Goal: Task Accomplishment & Management: Complete application form

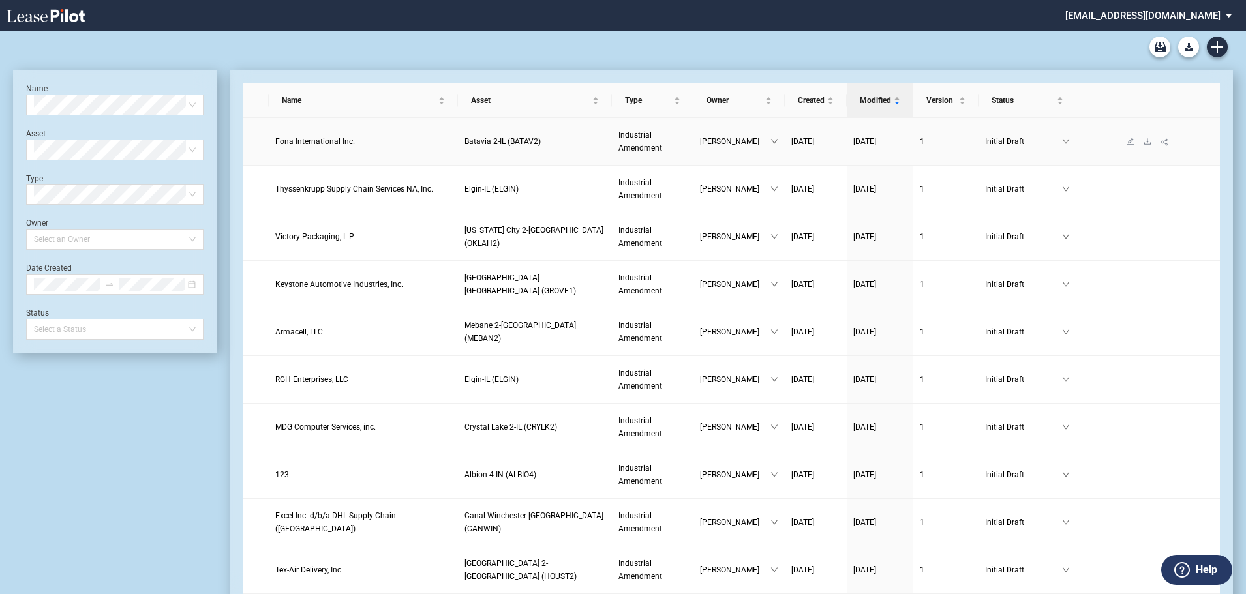
click at [310, 141] on span "Fona International Inc." at bounding box center [315, 141] width 80 height 9
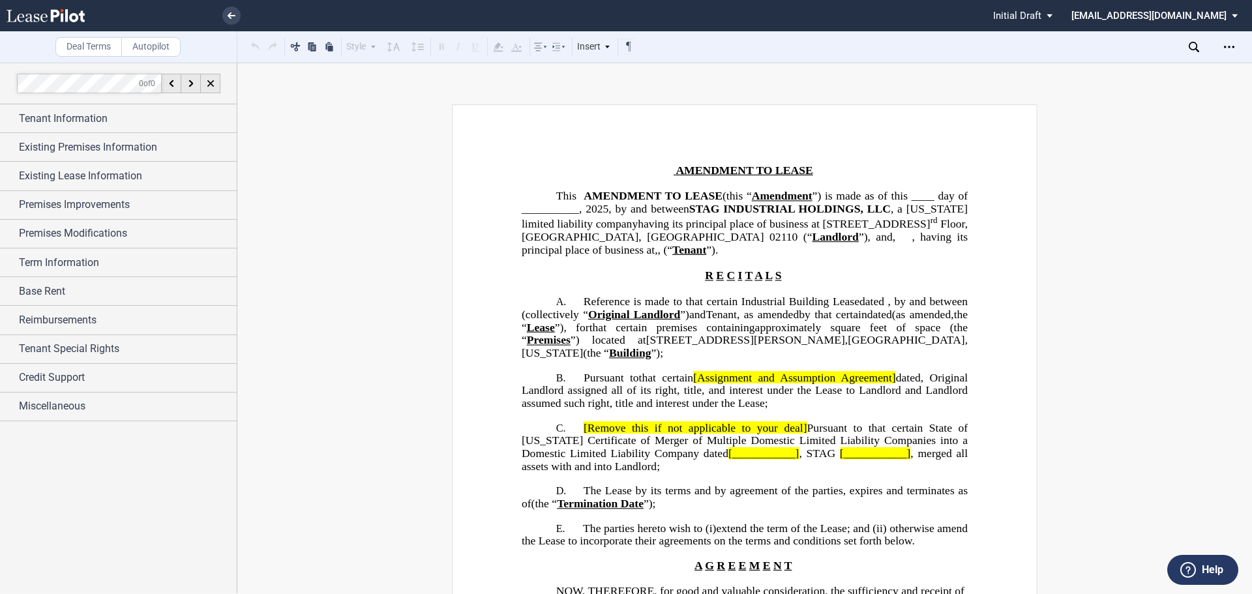
scroll to position [130, 0]
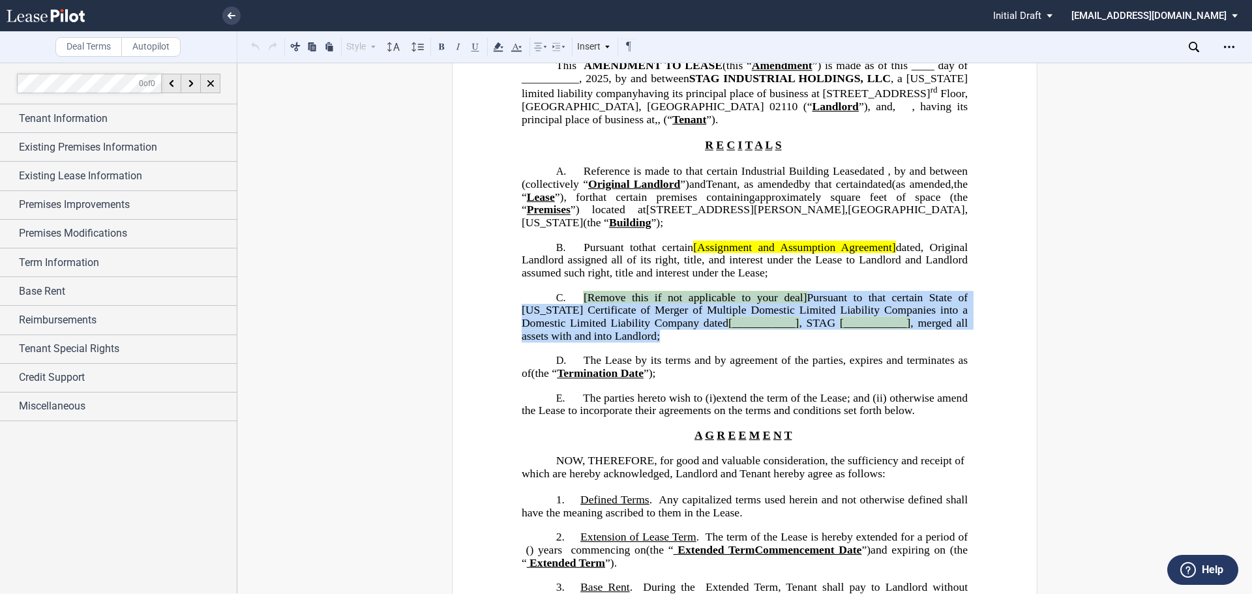
drag, startPoint x: 579, startPoint y: 318, endPoint x: 671, endPoint y: 360, distance: 100.4
click at [670, 343] on p "C. [Remove this if not applicable to your deal] Pursuant to that certain State …" at bounding box center [745, 318] width 446 height 52
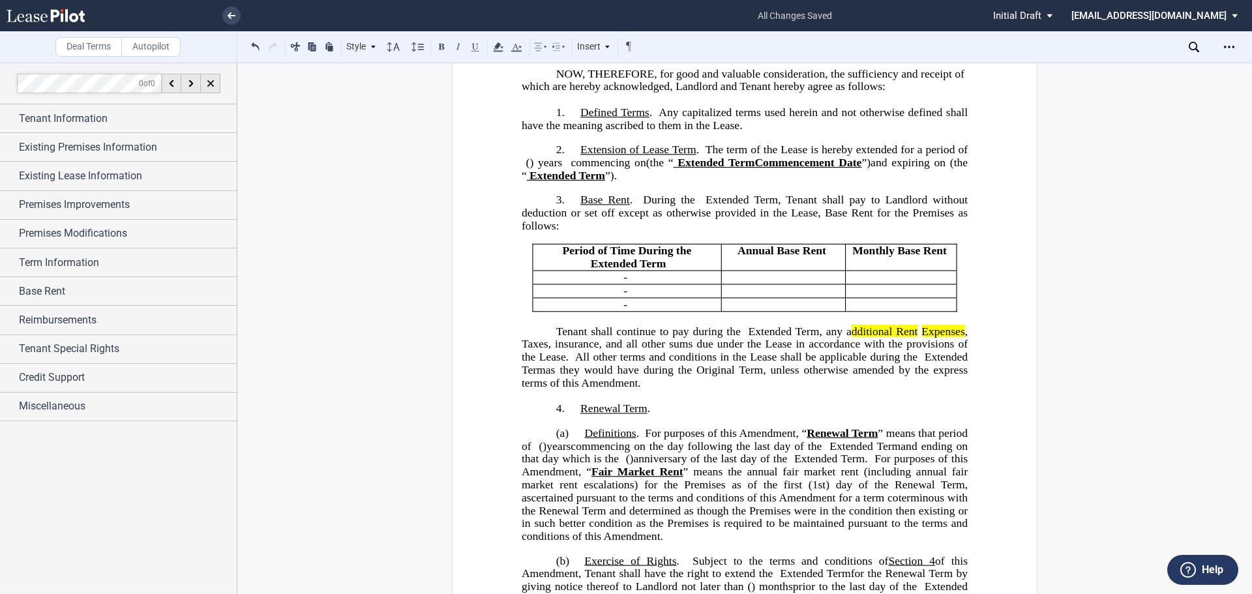
scroll to position [457, 0]
click at [757, 282] on p "﻿ ﻿" at bounding box center [784, 275] width 114 height 13
drag, startPoint x: 761, startPoint y: 299, endPoint x: 913, endPoint y: 326, distance: 153.8
click at [913, 310] on tbody "Period of Time During the ﻿ ﻿ Extended Term Extended Term Annual Base Rent ﻿ Mo…" at bounding box center [745, 276] width 424 height 67
click at [854, 310] on p "﻿ ﻿" at bounding box center [901, 303] width 100 height 13
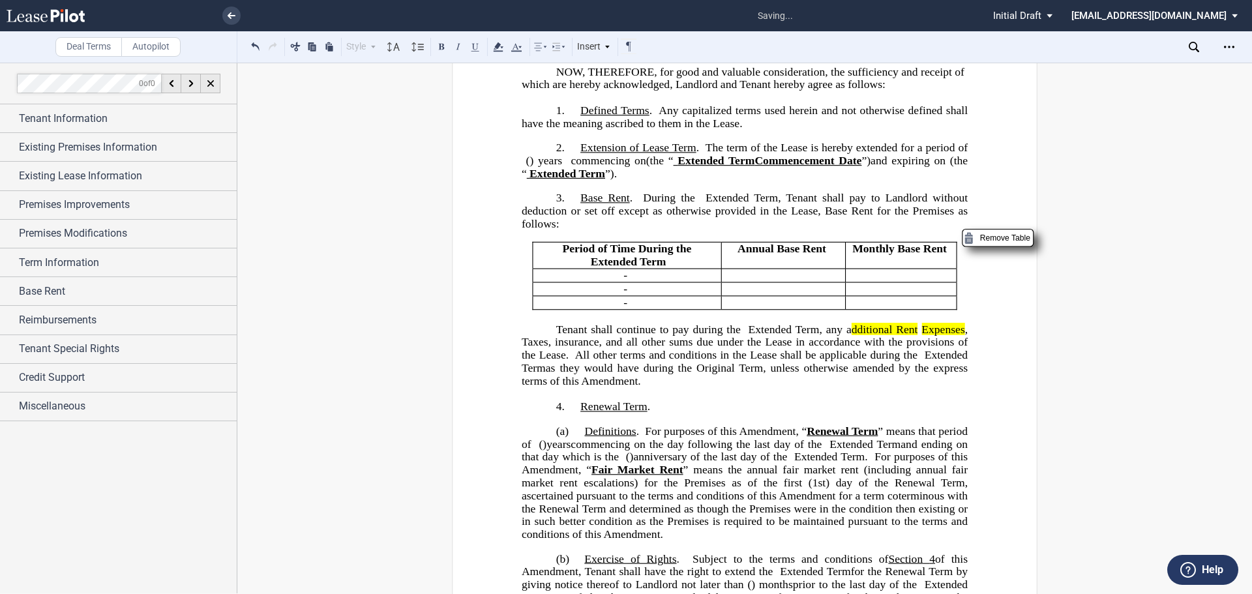
click at [771, 282] on p "﻿ ﻿" at bounding box center [784, 275] width 114 height 13
click at [896, 310] on p "﻿ ﻿" at bounding box center [901, 303] width 100 height 13
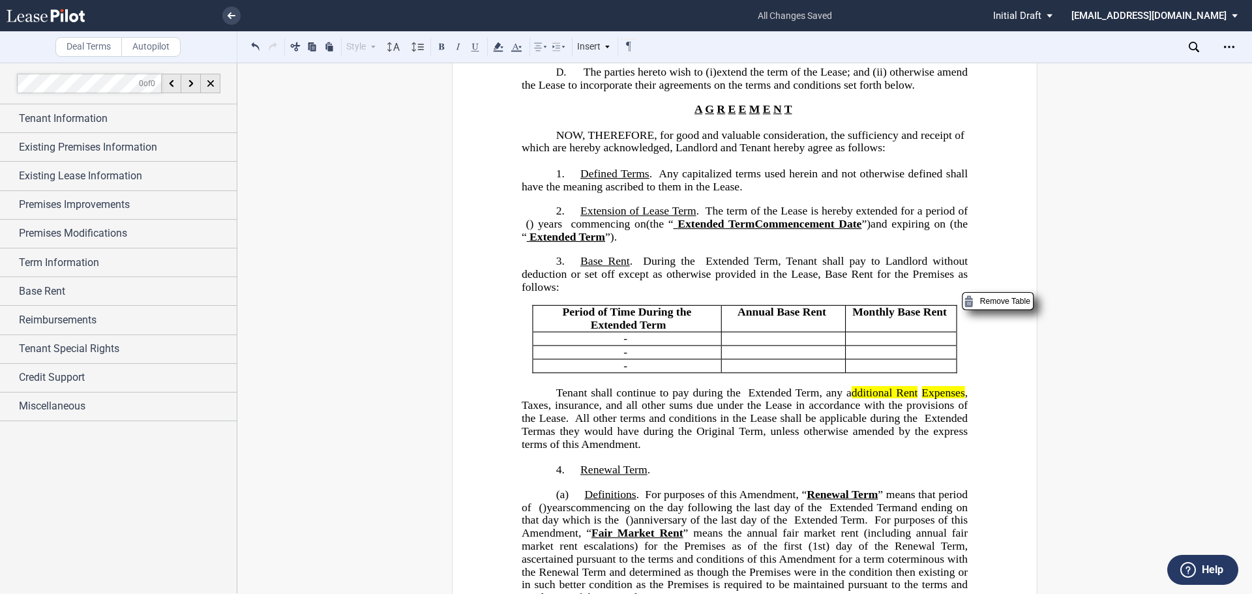
scroll to position [391, 0]
click at [748, 348] on p "﻿ ﻿" at bounding box center [784, 341] width 114 height 13
click at [770, 361] on p "﻿ ﻿" at bounding box center [784, 354] width 114 height 13
click at [766, 375] on p "﻿ ﻿" at bounding box center [784, 368] width 114 height 13
click at [887, 348] on p "﻿ ﻿" at bounding box center [901, 341] width 100 height 13
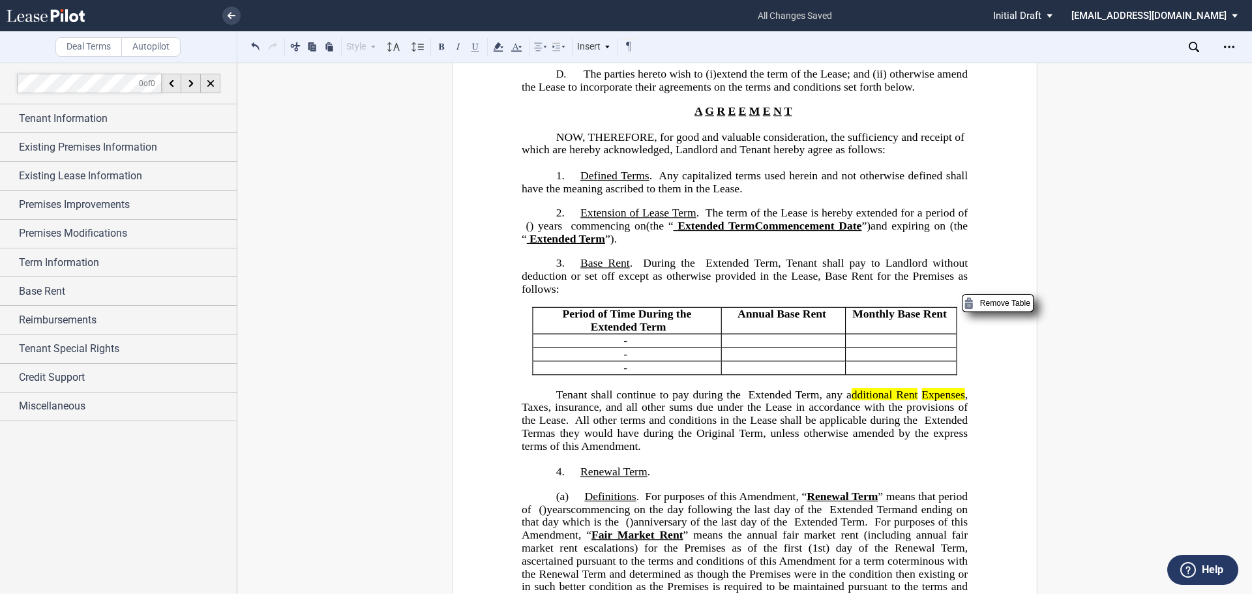
click at [900, 361] on p "﻿ ﻿" at bounding box center [901, 354] width 100 height 13
click at [885, 375] on p "﻿ ﻿" at bounding box center [901, 368] width 100 height 13
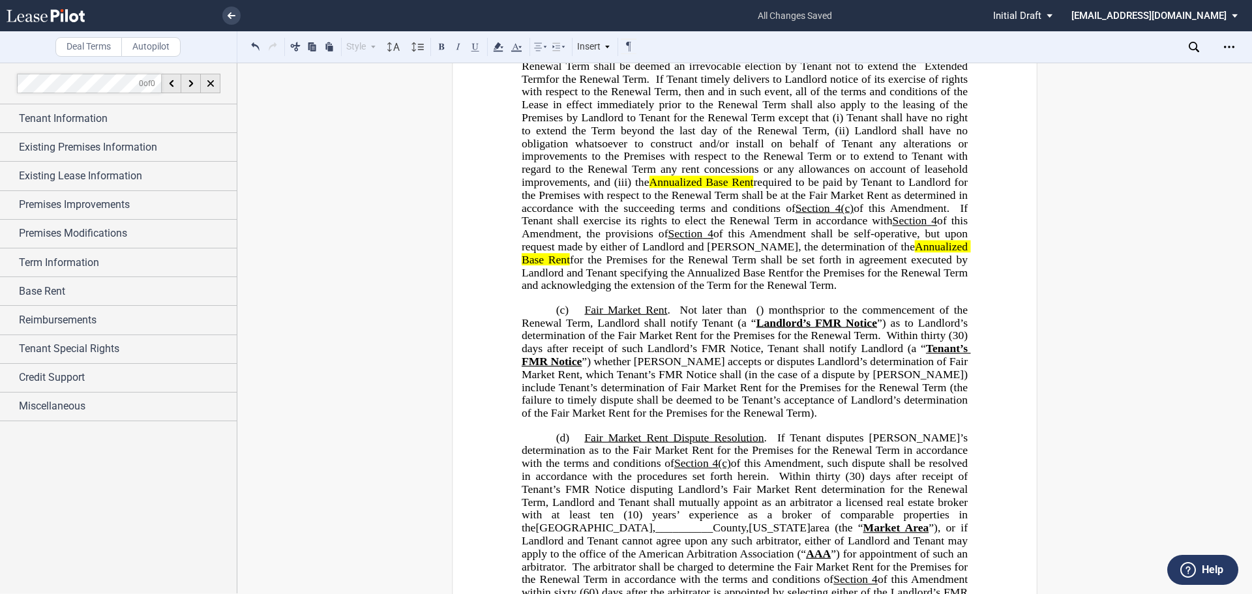
scroll to position [1174, 0]
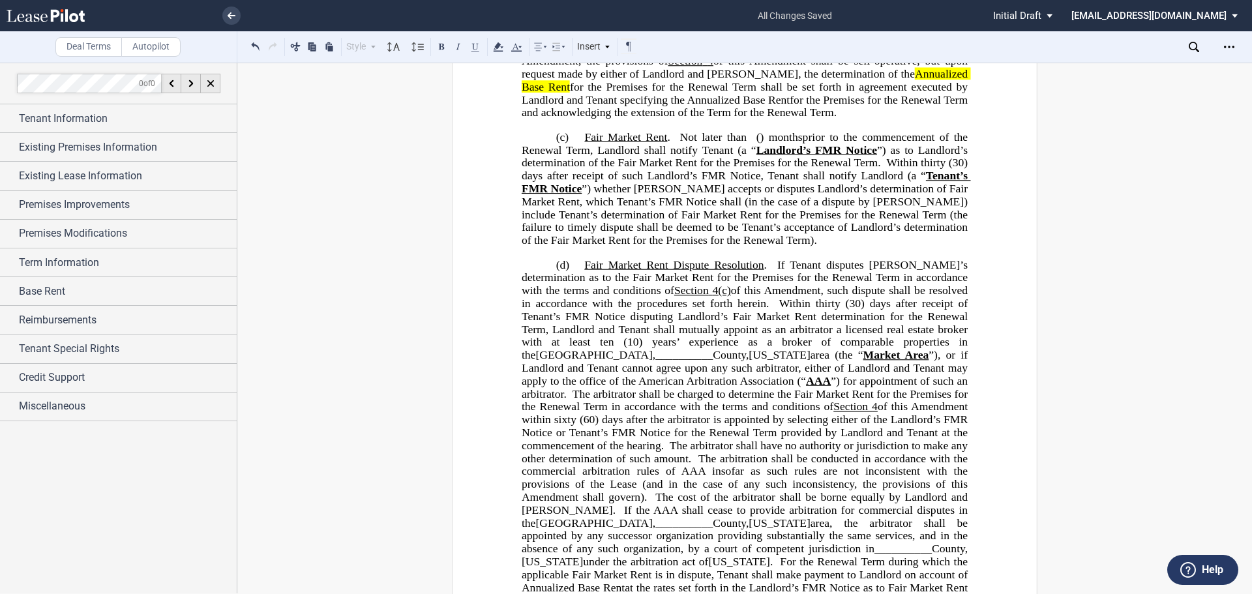
click at [713, 361] on span "__________" at bounding box center [684, 355] width 57 height 12
drag, startPoint x: 907, startPoint y: 368, endPoint x: 966, endPoint y: 374, distance: 59.0
click at [966, 374] on span "Fair Market Rent Dispute Resolution . If Tenant disputes Landlord’s determinati…" at bounding box center [746, 445] width 449 height 374
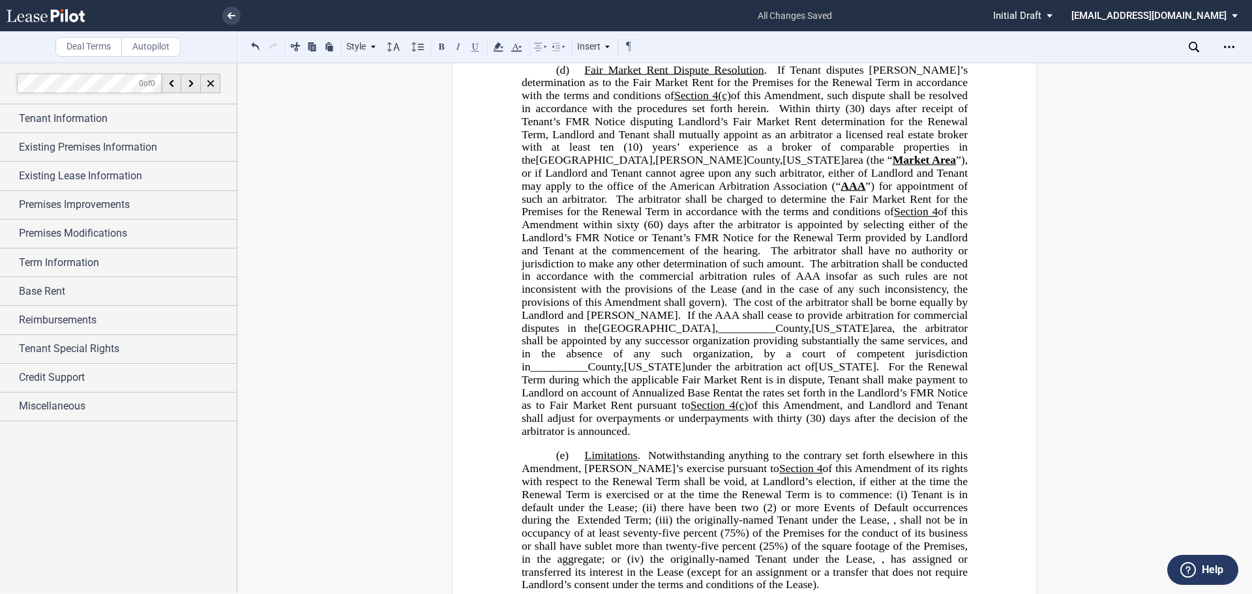
scroll to position [1370, 0]
click at [718, 333] on span "," at bounding box center [717, 327] width 3 height 12
drag, startPoint x: 870, startPoint y: 365, endPoint x: 922, endPoint y: 365, distance: 52.2
click at [588, 365] on span "__________" at bounding box center [559, 366] width 57 height 12
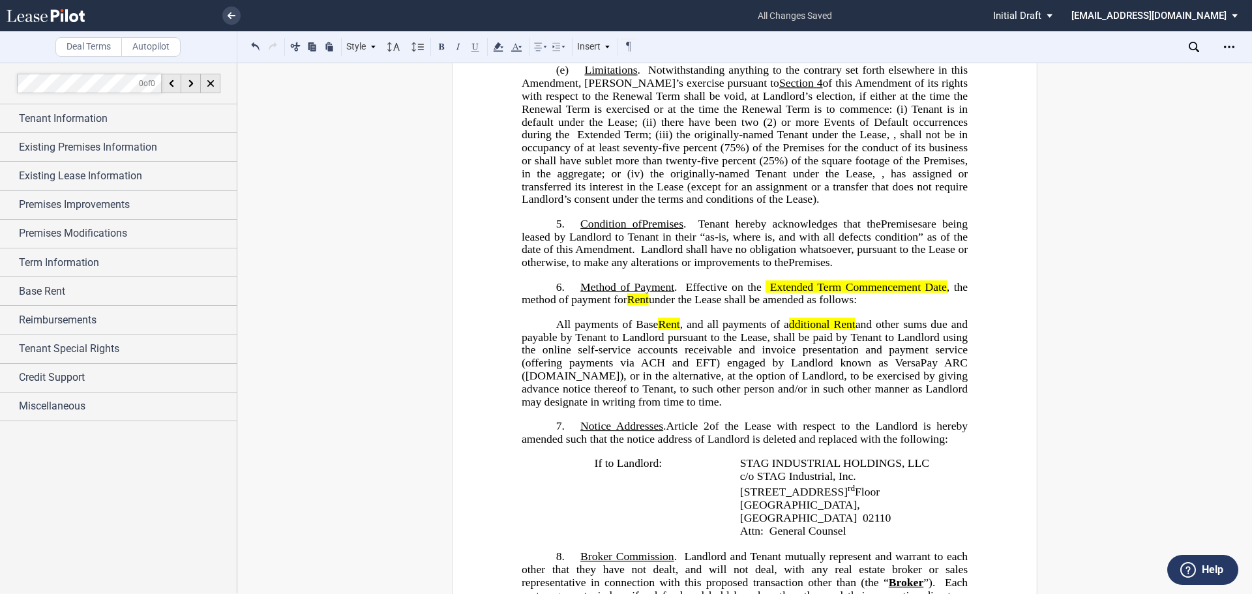
scroll to position [1761, 0]
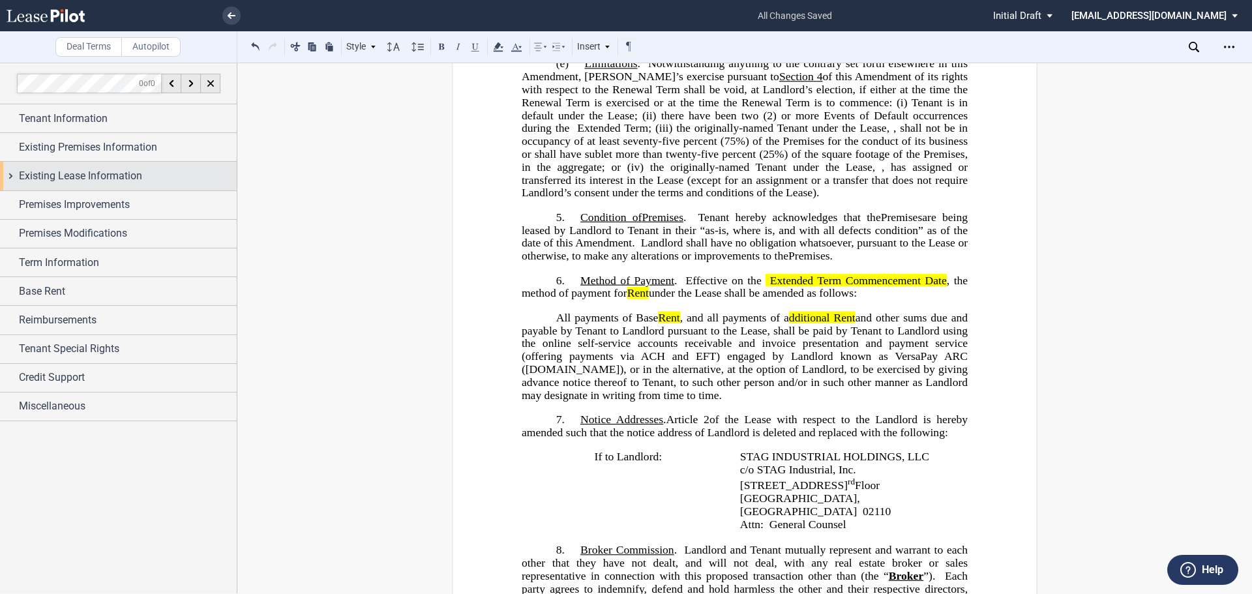
click at [64, 183] on span "Existing Lease Information" at bounding box center [80, 176] width 123 height 16
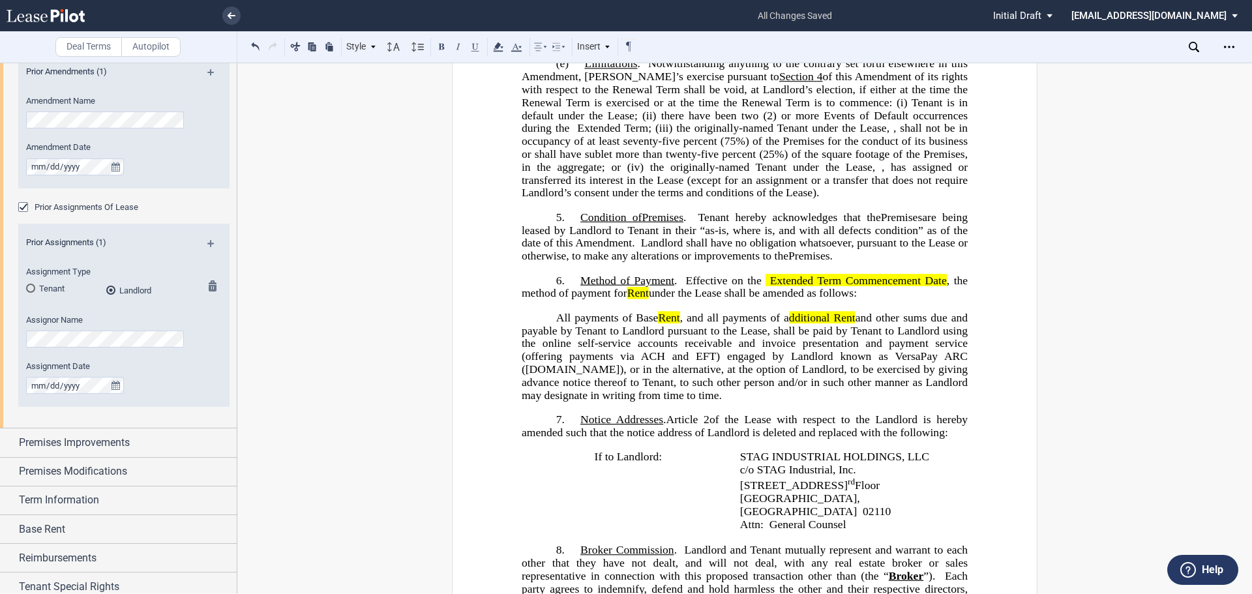
scroll to position [314, 0]
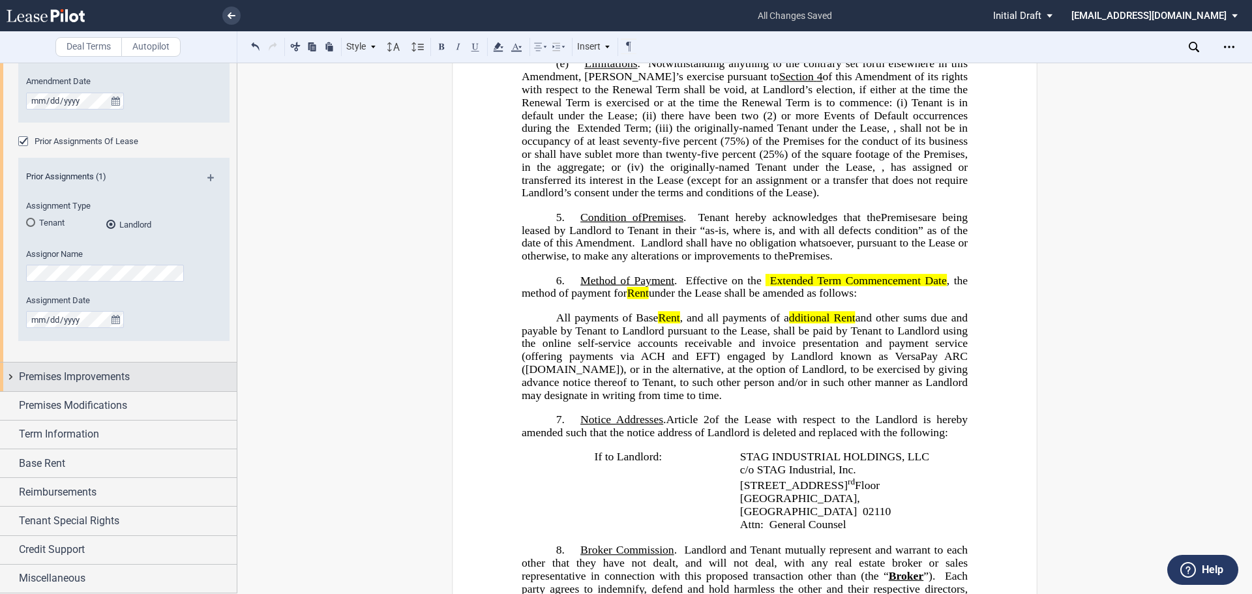
click at [72, 380] on span "Premises Improvements" at bounding box center [74, 377] width 111 height 16
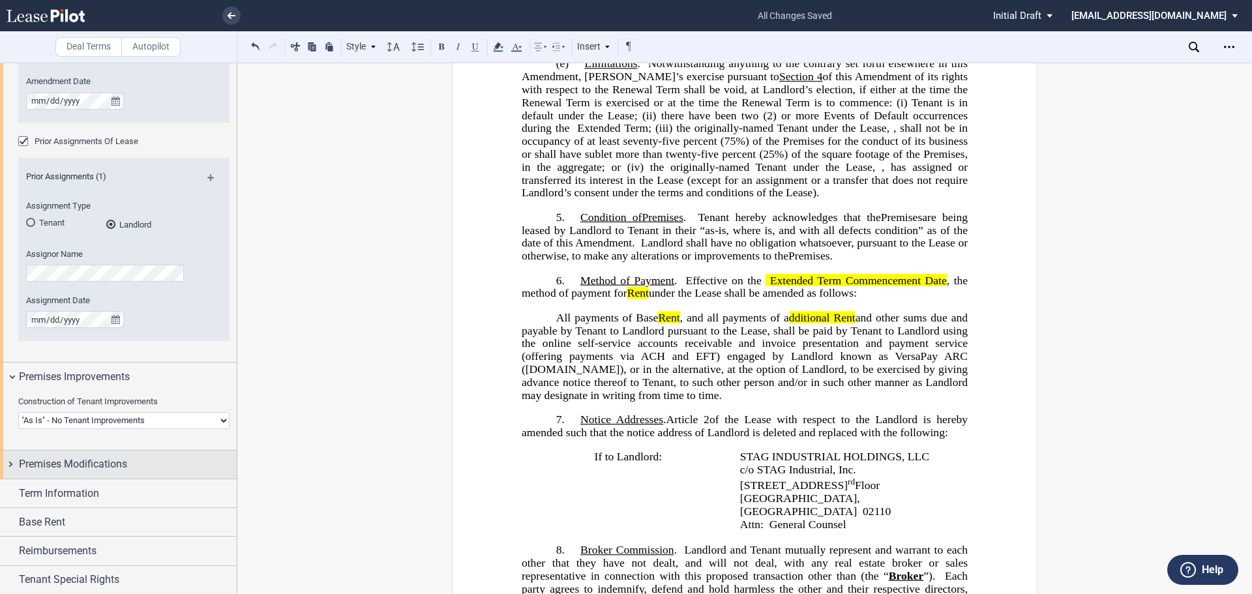
scroll to position [372, 0]
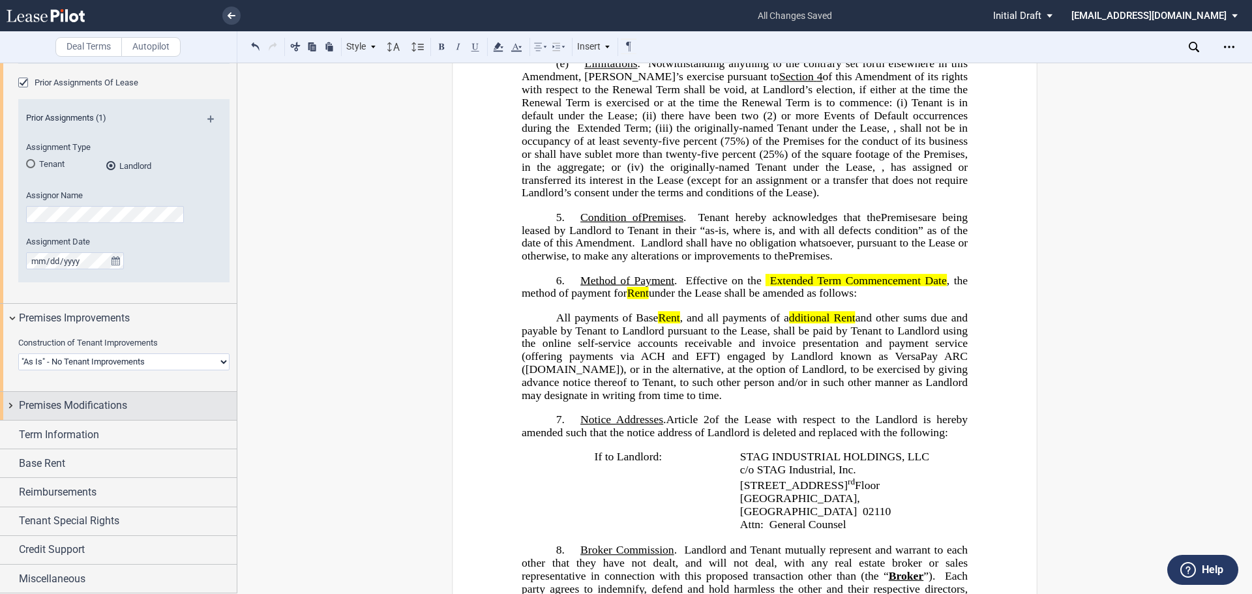
click at [123, 407] on span "Premises Modifications" at bounding box center [73, 406] width 108 height 16
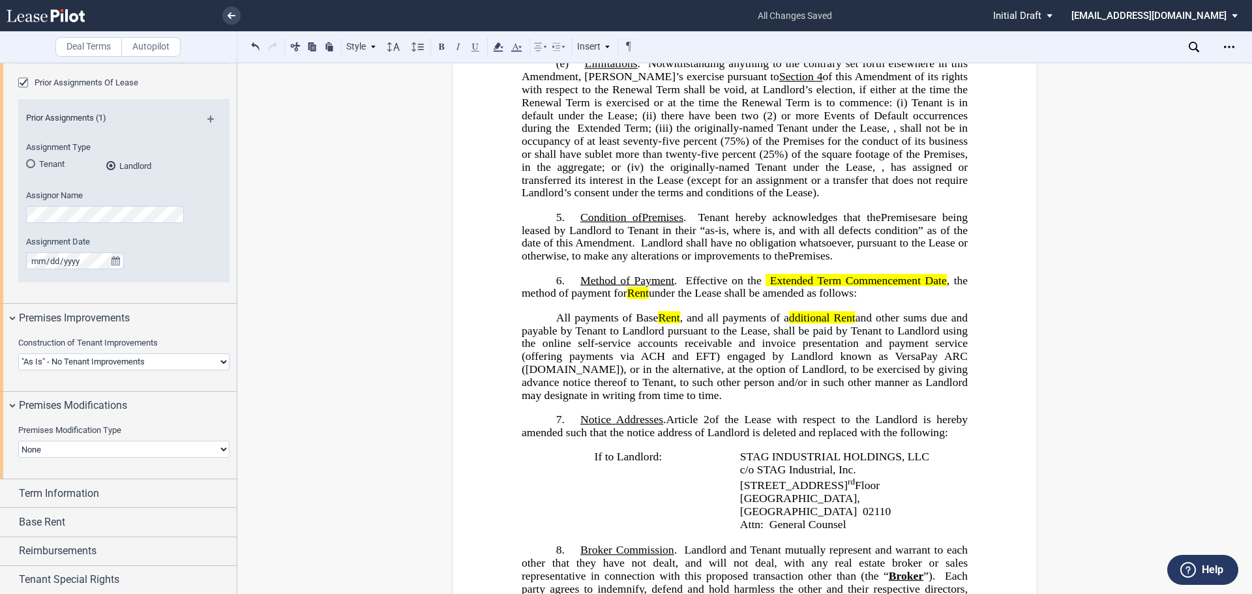
scroll to position [431, 0]
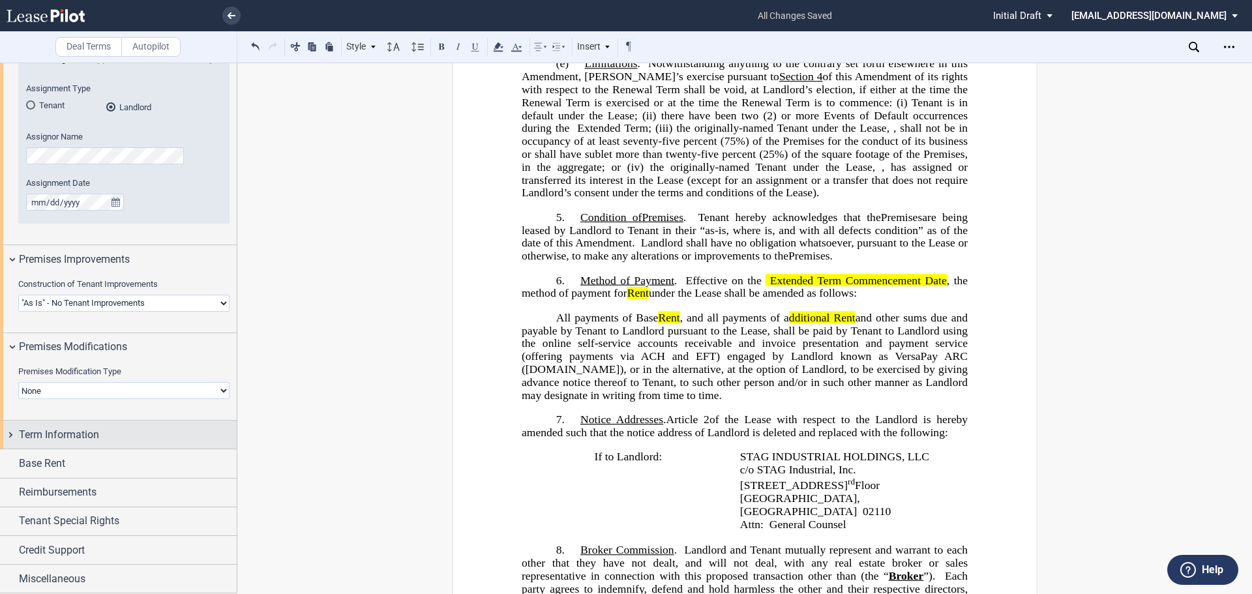
click at [77, 428] on span "Term Information" at bounding box center [59, 435] width 80 height 16
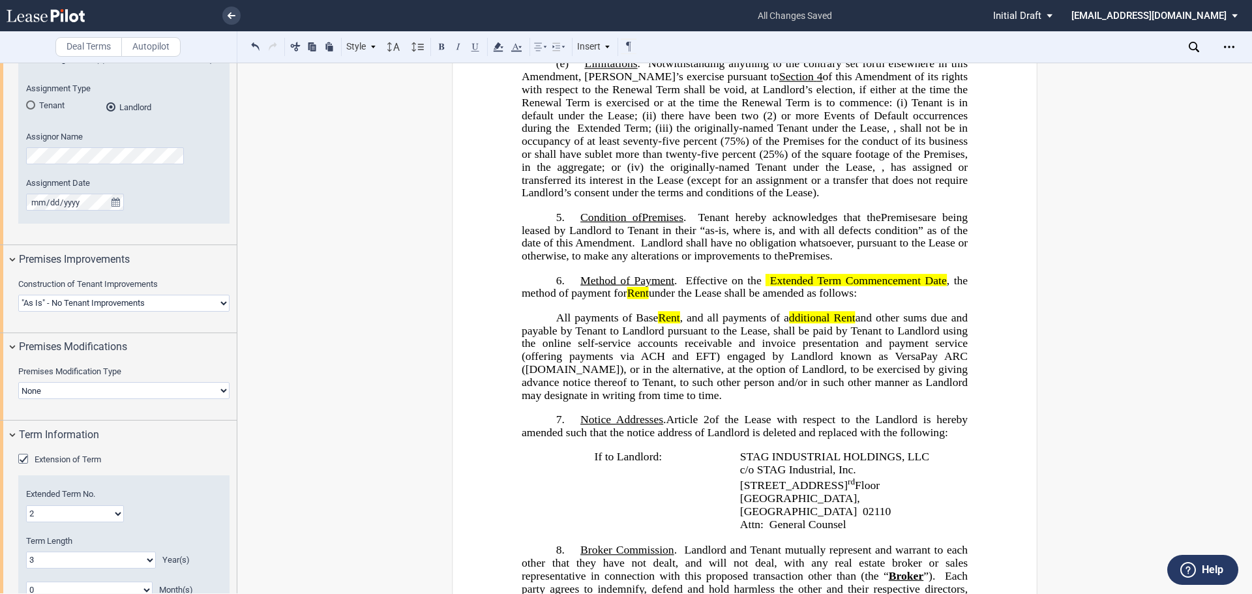
scroll to position [627, 0]
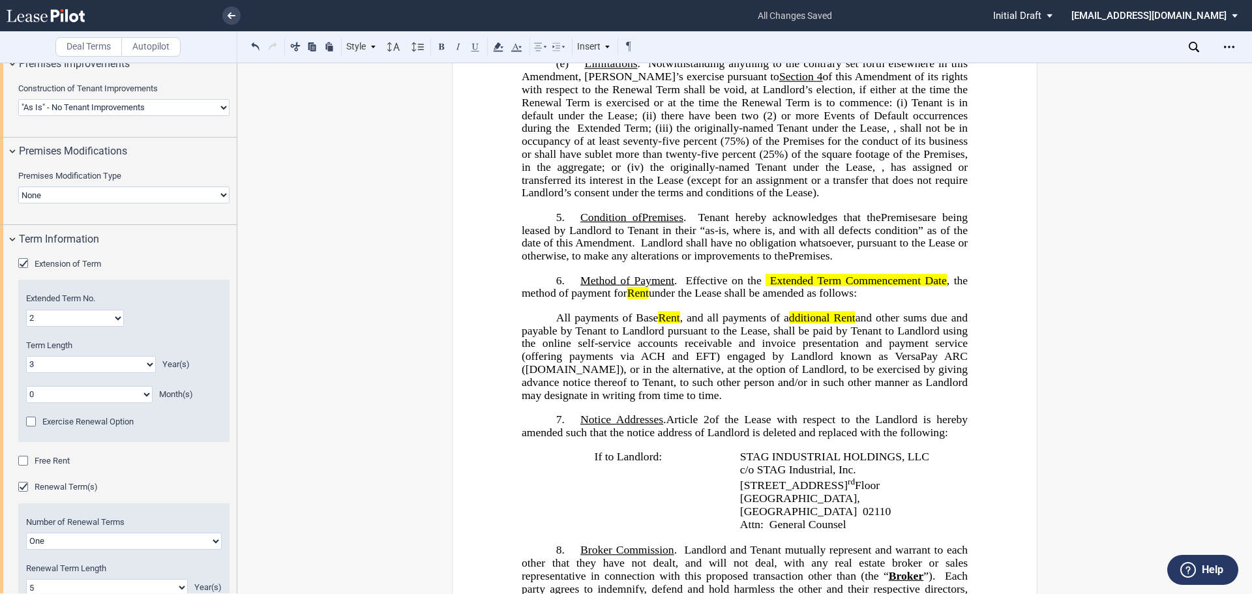
click at [117, 316] on select "1 2 3 4 5 6 7 8 9 10 11 12 13 14 15 16 17 18 19 20" at bounding box center [75, 318] width 98 height 17
select select "number:1"
click at [26, 310] on select "1 2 3 4 5 6 7 8 9 10 11 12 13 14 15 16 17 18 19 20" at bounding box center [75, 318] width 98 height 17
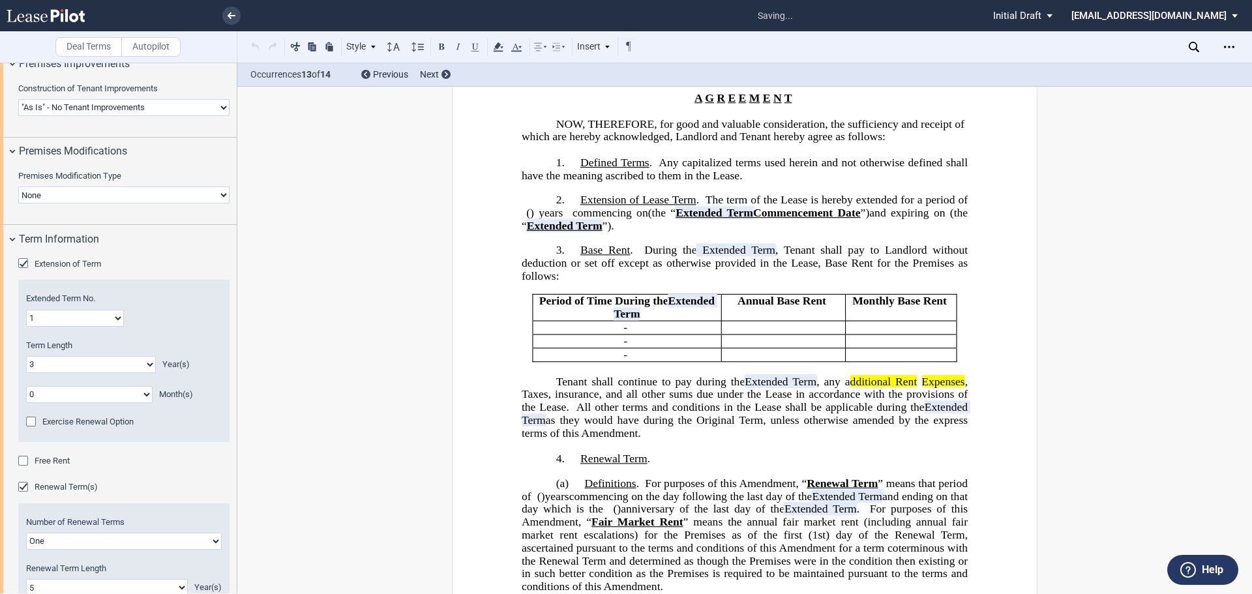
scroll to position [13, 0]
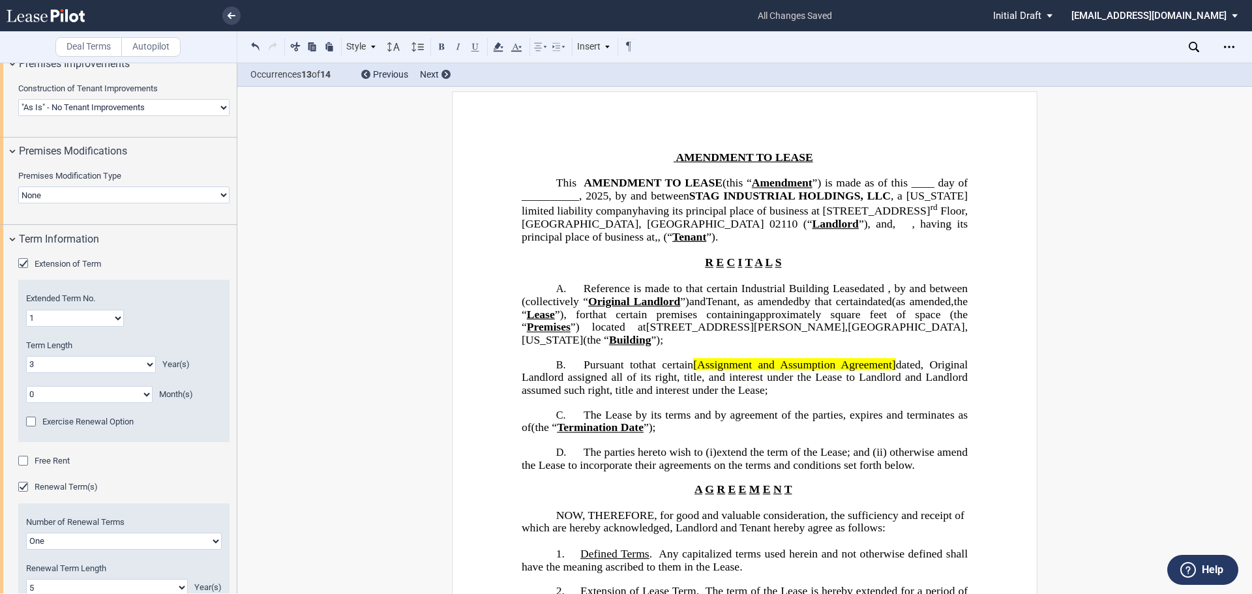
drag, startPoint x: 699, startPoint y: 391, endPoint x: 705, endPoint y: 387, distance: 8.0
click at [699, 371] on span "[Assignment and Assumption Agreement]" at bounding box center [794, 365] width 202 height 12
click at [892, 371] on span "Assignment and Assumption Agreement]" at bounding box center [795, 365] width 201 height 12
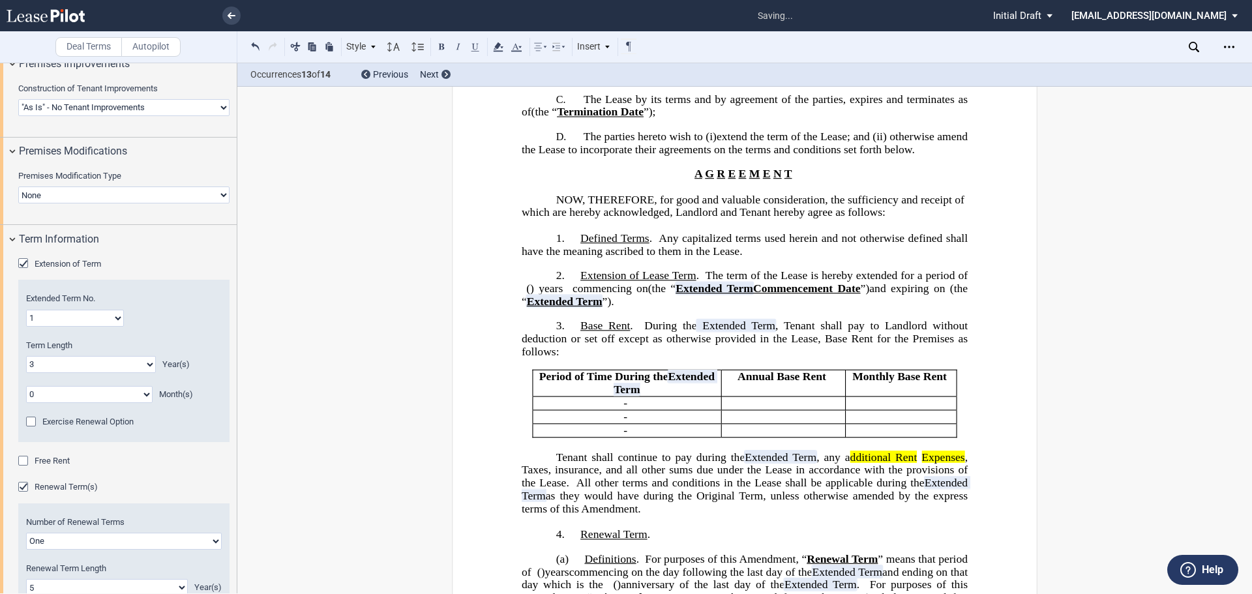
scroll to position [535, 0]
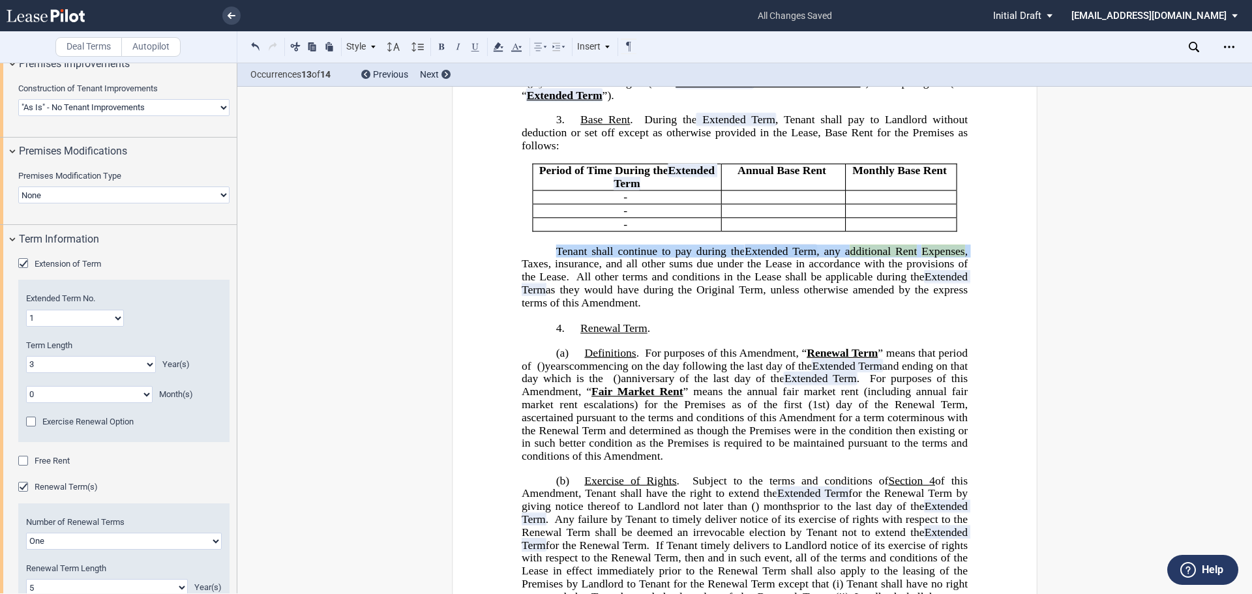
drag, startPoint x: 813, startPoint y: 268, endPoint x: 971, endPoint y: 274, distance: 158.6
click at [503, 48] on icon at bounding box center [499, 47] width 16 height 16
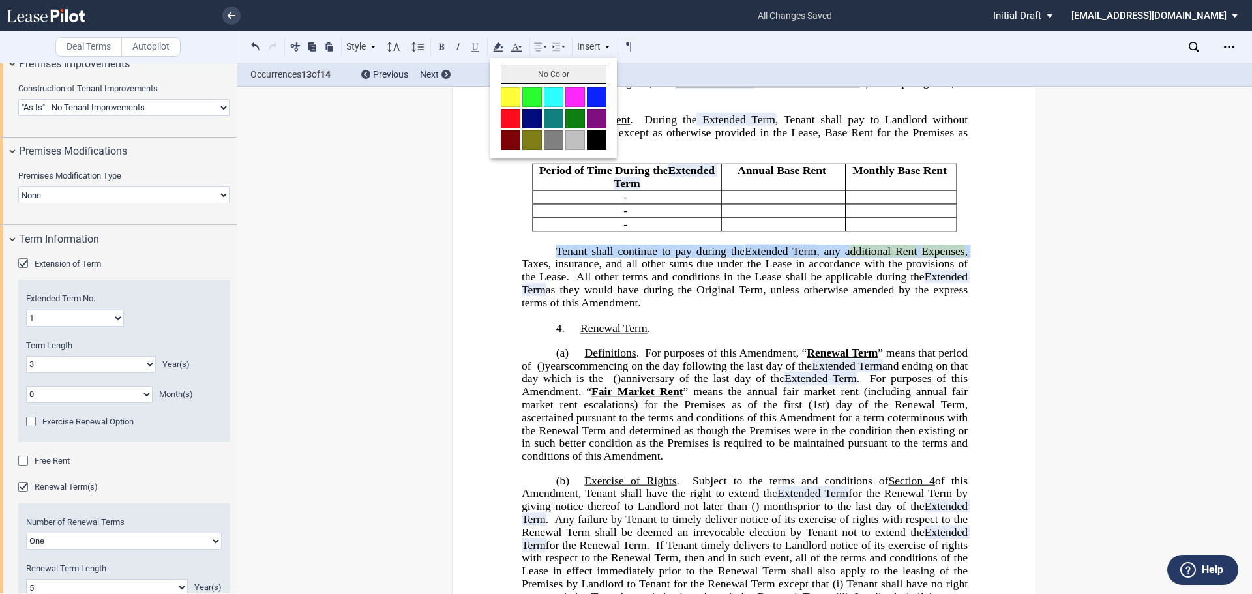
click at [521, 73] on button "No Color" at bounding box center [554, 75] width 106 height 20
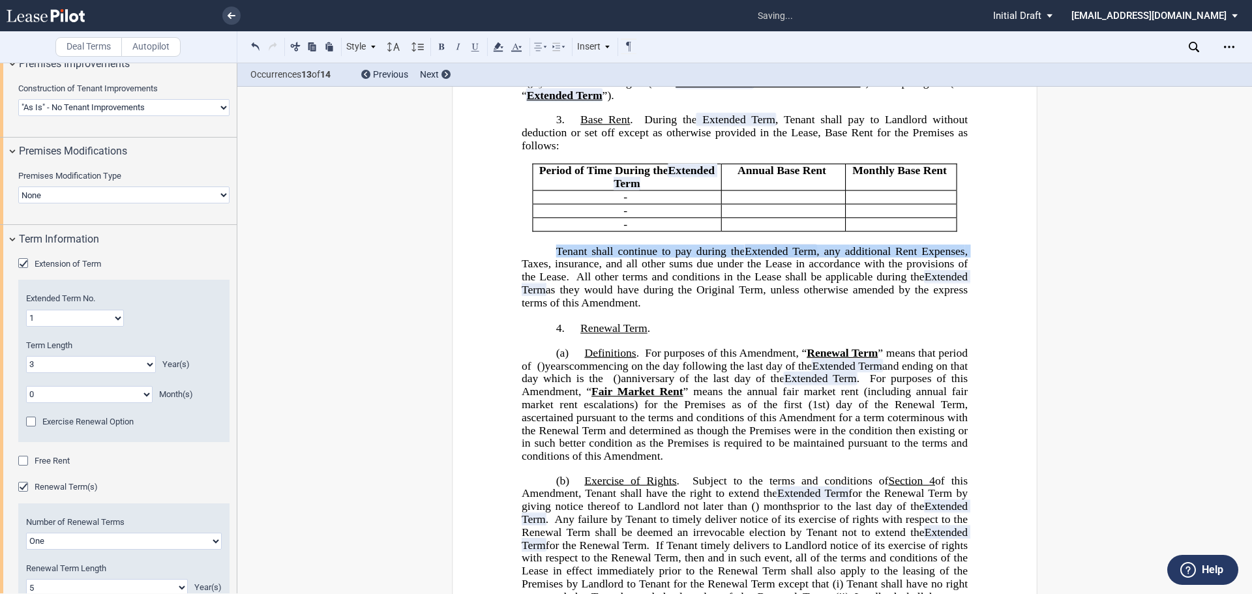
click at [923, 296] on span "Extended Term" at bounding box center [746, 283] width 449 height 25
click at [913, 257] on span "dditional Rent" at bounding box center [884, 251] width 67 height 12
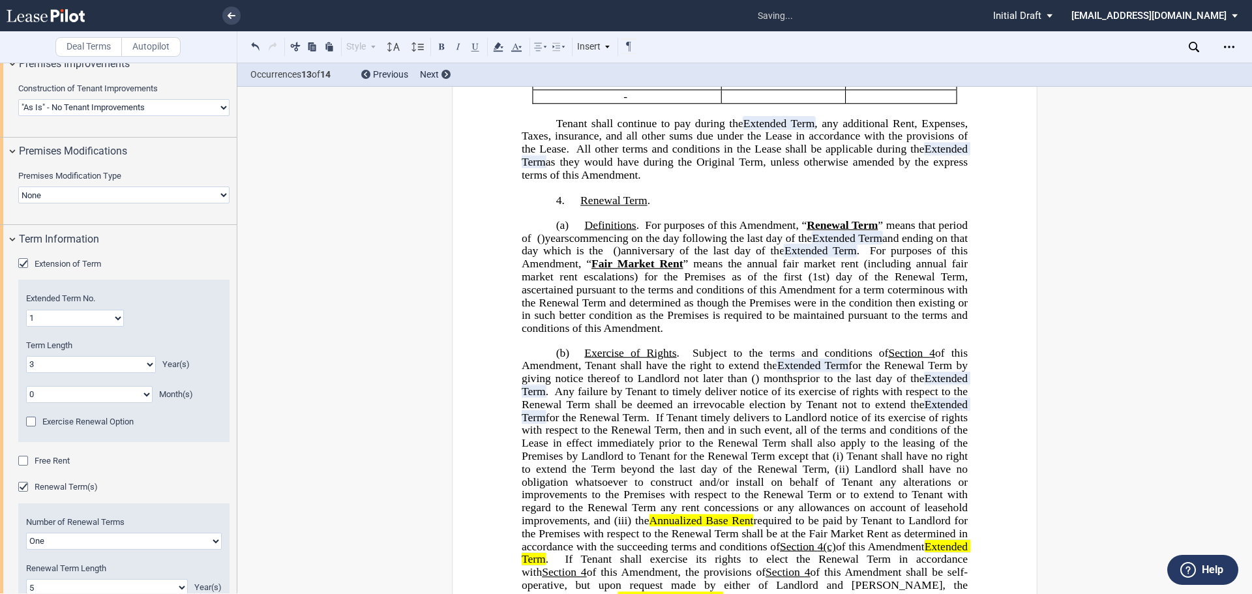
scroll to position [861, 0]
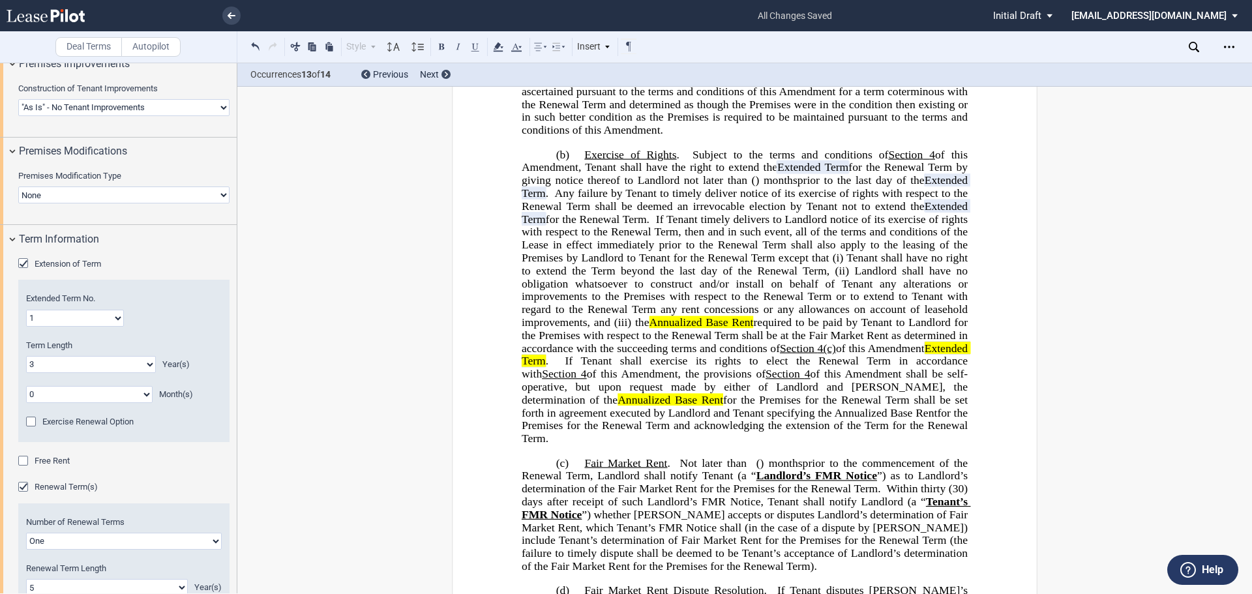
click at [577, 367] on span "Extended Term" at bounding box center [746, 354] width 449 height 25
click at [925, 354] on span "of this Amendment" at bounding box center [880, 348] width 89 height 12
drag, startPoint x: 518, startPoint y: 388, endPoint x: 586, endPoint y: 386, distance: 68.5
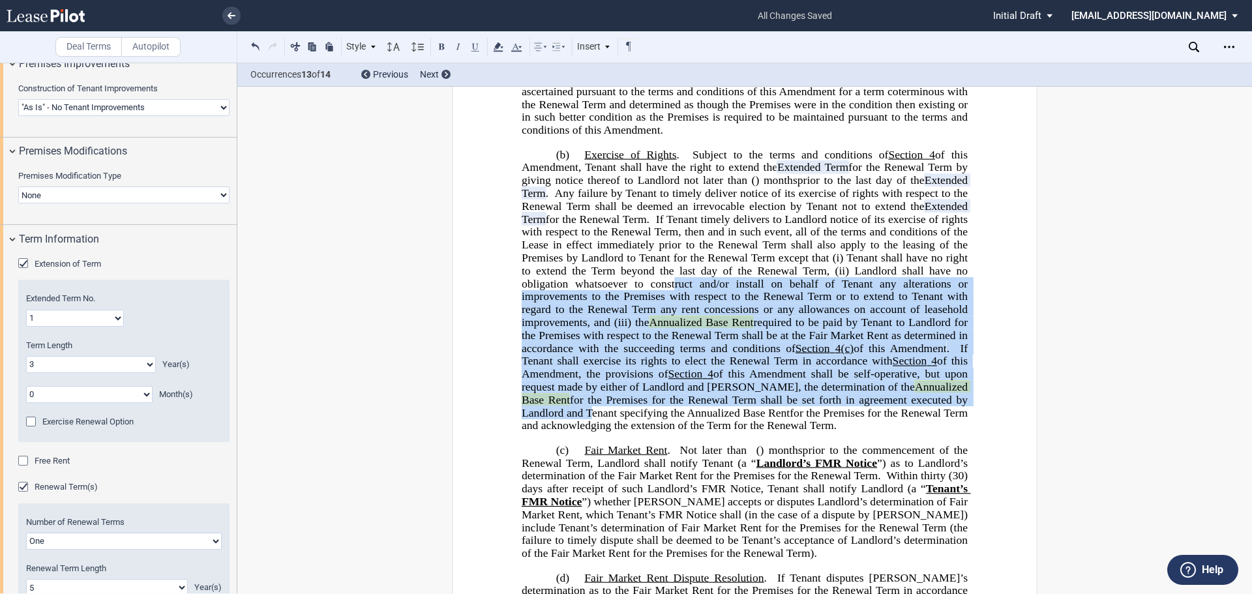
drag, startPoint x: 703, startPoint y: 313, endPoint x: 994, endPoint y: 427, distance: 312.3
click at [504, 48] on icon at bounding box center [499, 47] width 16 height 16
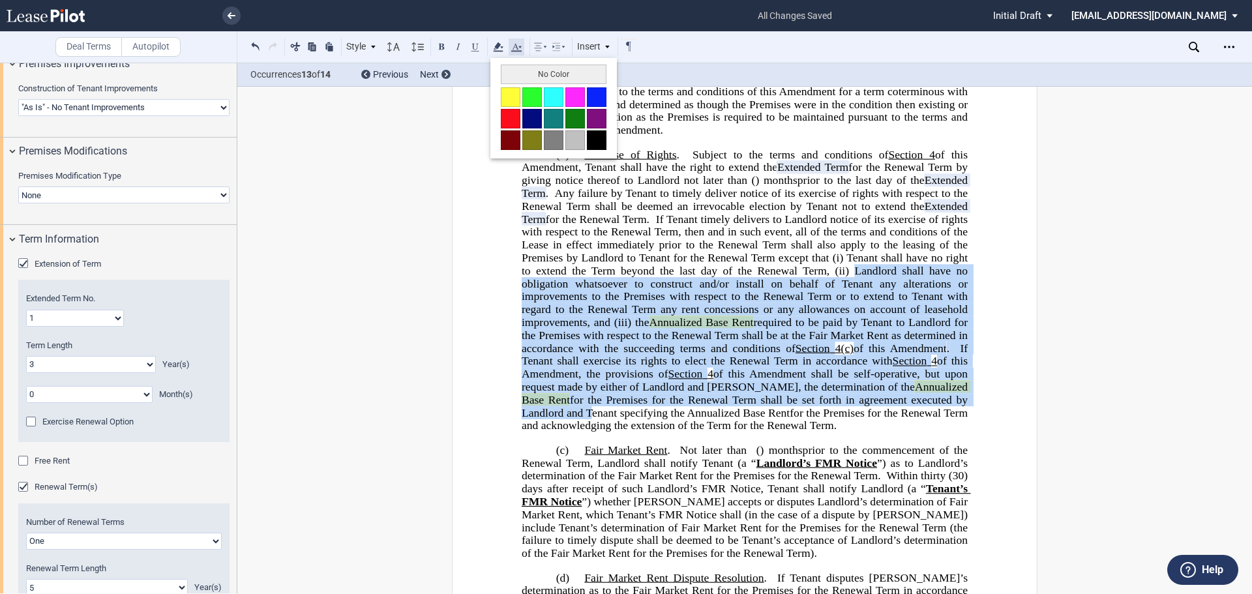
drag, startPoint x: 519, startPoint y: 74, endPoint x: 520, endPoint y: 53, distance: 20.2
click at [519, 68] on button "No Color" at bounding box center [554, 75] width 106 height 20
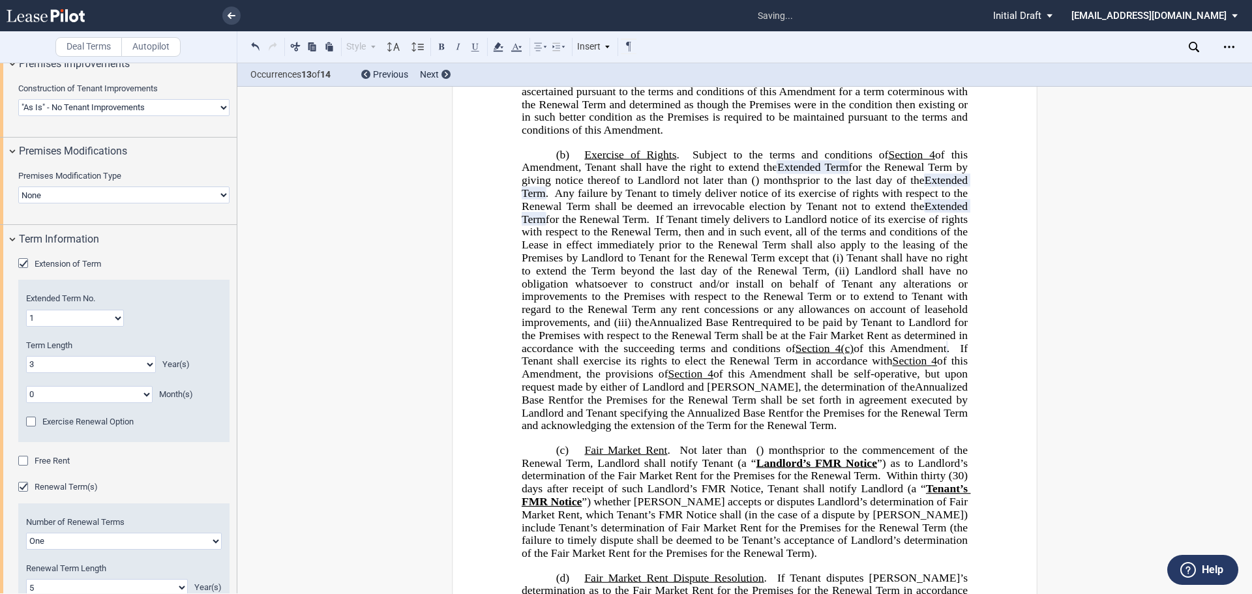
click at [814, 393] on span "of this Amendment shall be self-operative, but upon request made by either of L…" at bounding box center [746, 380] width 449 height 25
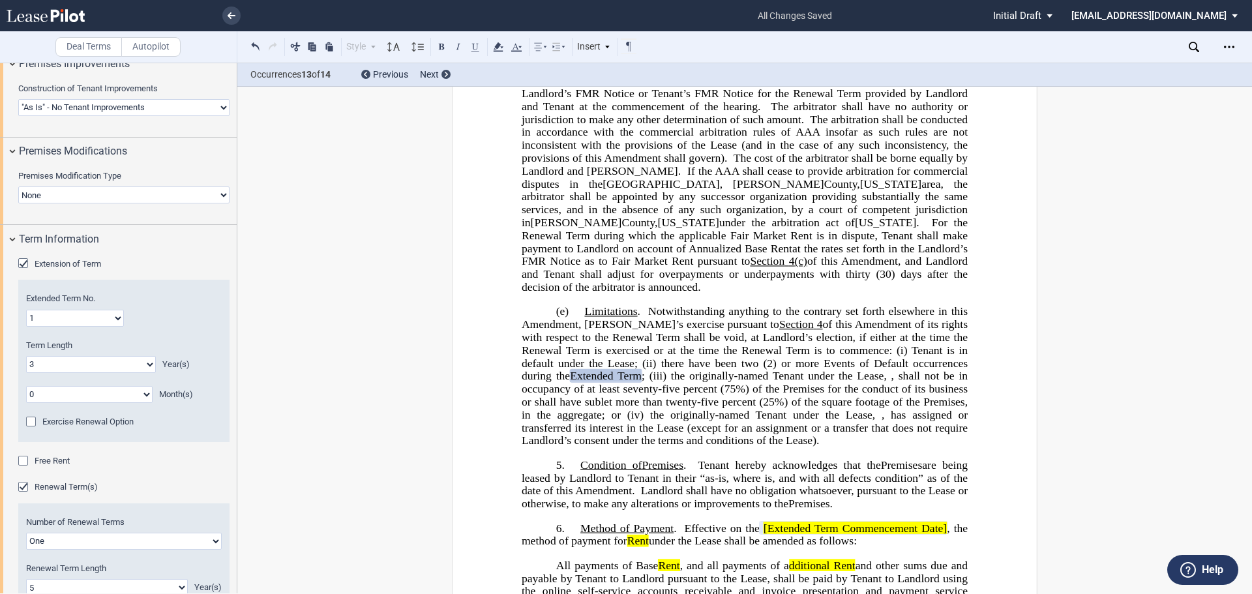
scroll to position [1709, 0]
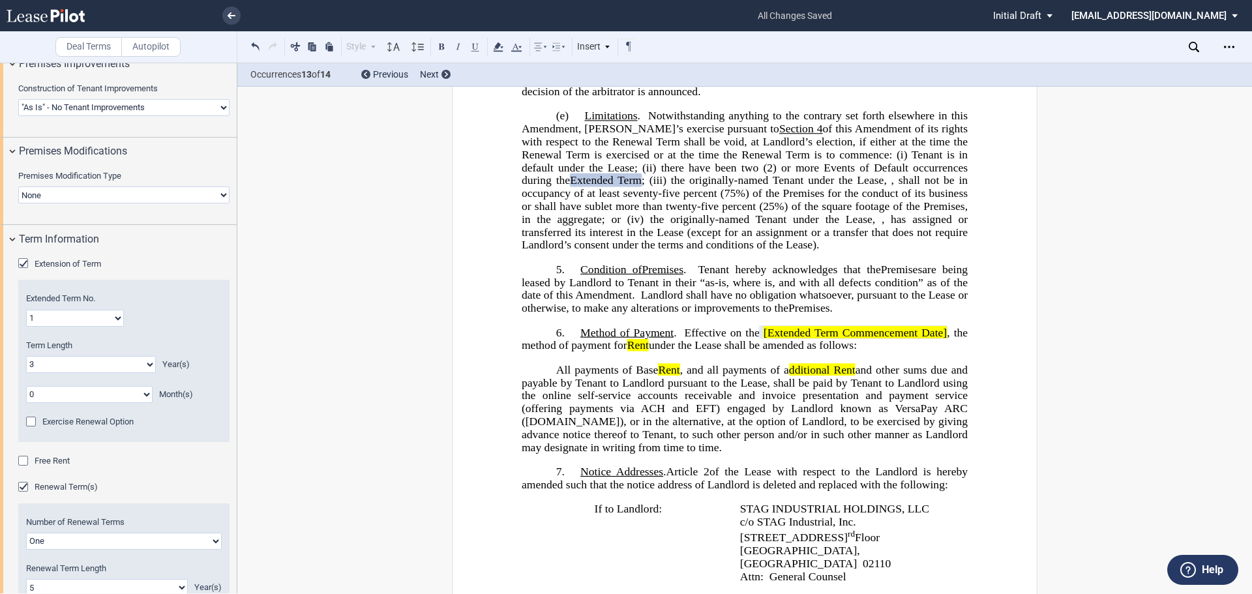
click at [764, 339] on span "[Extended Term Commencement Date]" at bounding box center [855, 332] width 183 height 12
click at [939, 339] on span "Extended Term Commencement Date]" at bounding box center [856, 332] width 181 height 12
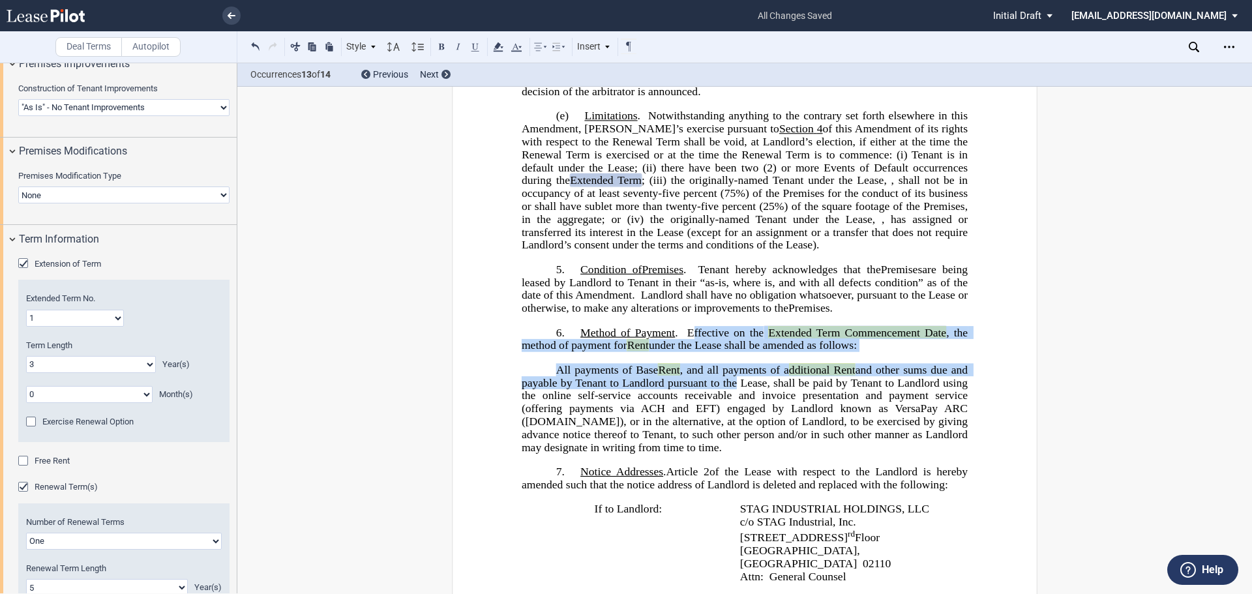
drag, startPoint x: 691, startPoint y: 343, endPoint x: 731, endPoint y: 402, distance: 70.9
click at [731, 402] on div "!!SET_LEVEL_0!! !!ALA_LEVEL_1!! 6. Method of Payment . Effective on the ﻿ ﻿ Ext…" at bounding box center [745, 390] width 446 height 128
click at [499, 48] on icon at bounding box center [499, 47] width 16 height 16
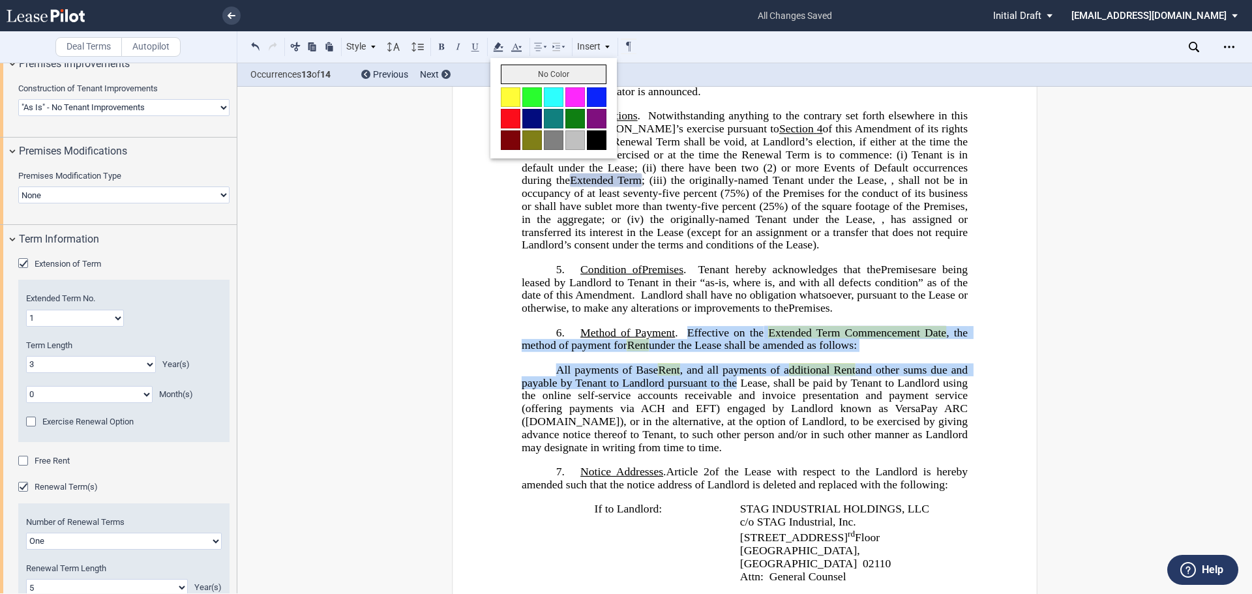
click at [537, 83] on button "No Color" at bounding box center [554, 75] width 106 height 20
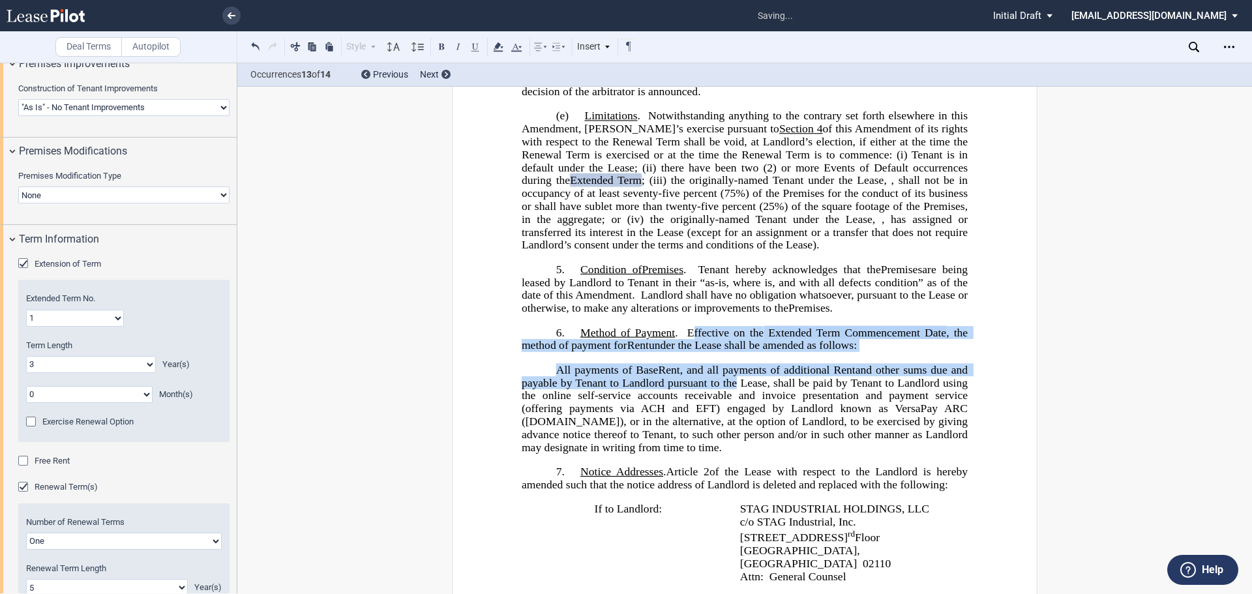
scroll to position [2101, 0]
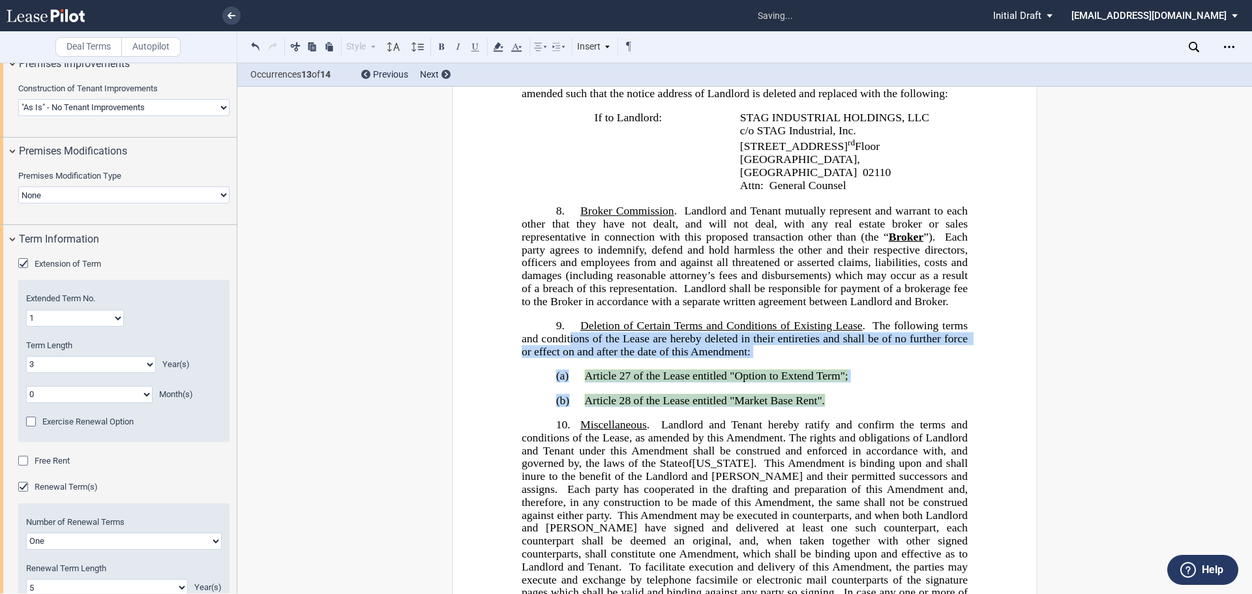
drag, startPoint x: 568, startPoint y: 347, endPoint x: 874, endPoint y: 415, distance: 314.0
click at [874, 415] on div "!!SET_LEVEL_0!! !!ALA_LEVEL_1!! 50. ﻿ [ ﻿ ﻿ Extended Term Commencement Date] [E…" at bounding box center [745, 484] width 446 height 331
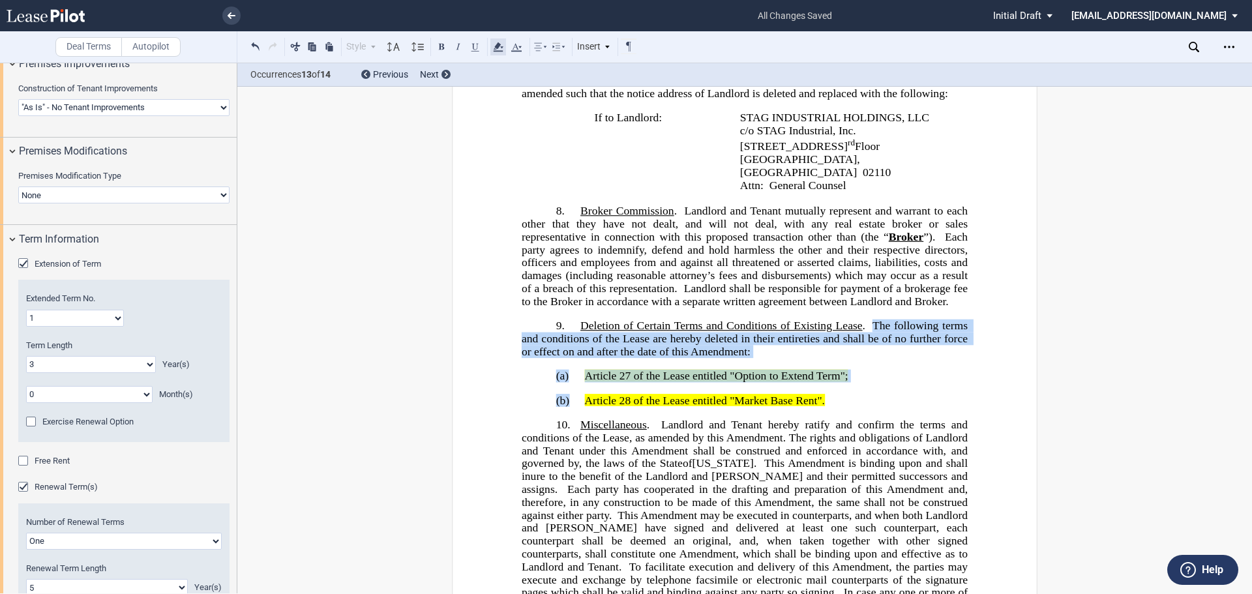
click at [505, 48] on icon at bounding box center [499, 47] width 16 height 16
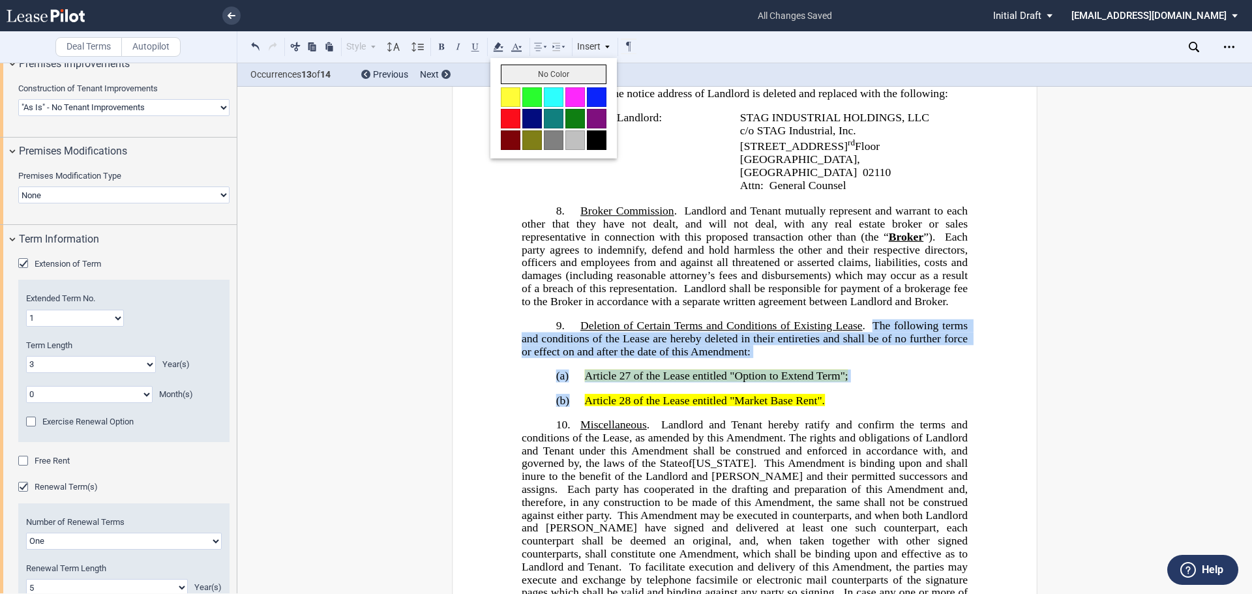
click at [528, 68] on button "No Color" at bounding box center [554, 75] width 106 height 20
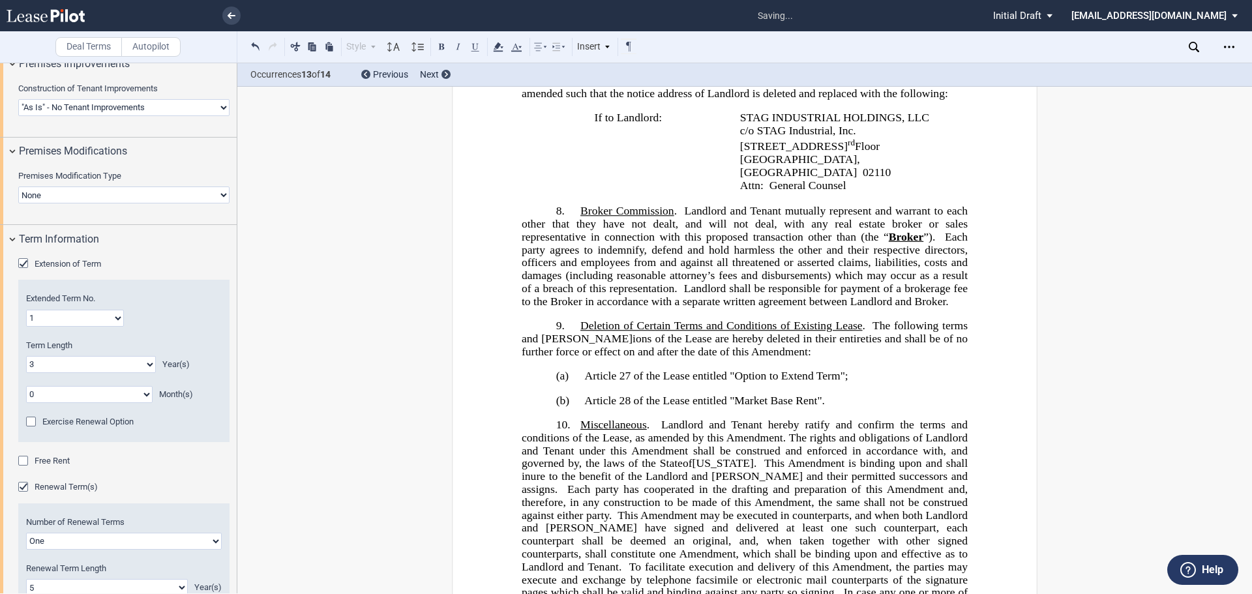
click at [663, 299] on span "Landlord shall be responsible for payment of a brokerage fee to the Broker in a…" at bounding box center [746, 294] width 449 height 25
drag, startPoint x: 580, startPoint y: 388, endPoint x: 626, endPoint y: 389, distance: 45.7
click at [626, 382] on p "(a) ﻿Article 27 of the Lease entitled "Option to Extend Term";" at bounding box center [745, 375] width 446 height 13
click at [469, 46] on button at bounding box center [476, 46] width 16 height 16
drag, startPoint x: 589, startPoint y: 414, endPoint x: 603, endPoint y: 414, distance: 14.4
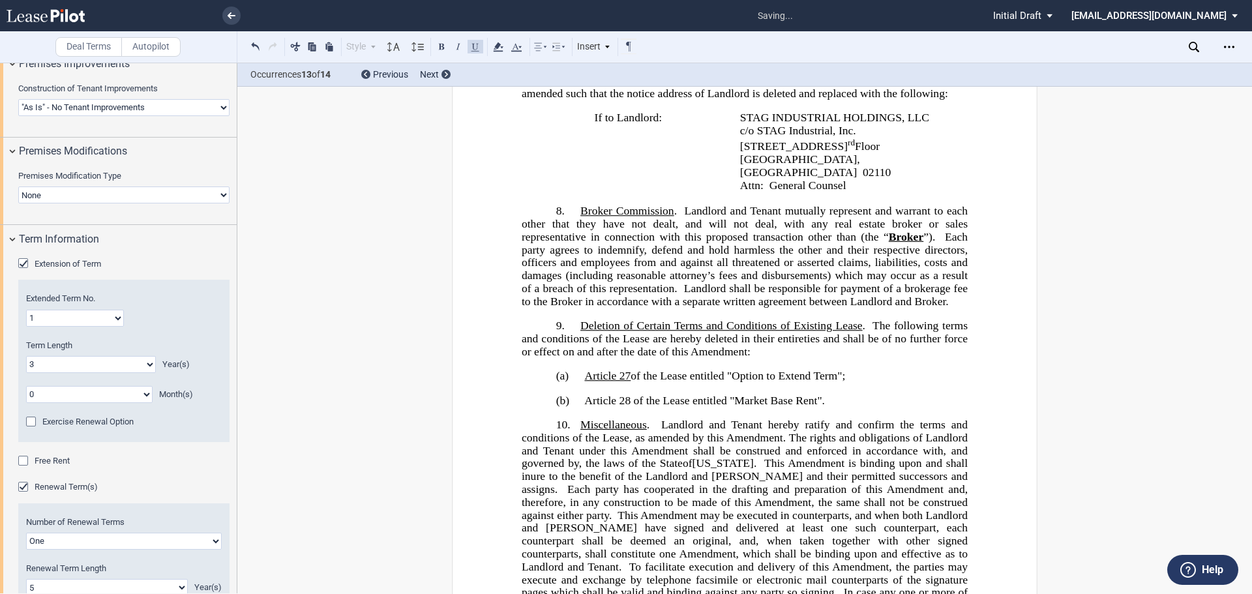
click at [603, 406] on span "Article 28 of the Lease entitled "Market Base Rent"." at bounding box center [704, 400] width 241 height 12
click at [590, 406] on span "Article 28 of the Lease entitled "Market Base Rent"." at bounding box center [704, 400] width 241 height 12
drag, startPoint x: 582, startPoint y: 412, endPoint x: 627, endPoint y: 412, distance: 45.0
click at [627, 406] on span "Article 28 of the Lease entitled "Market Base Rent"." at bounding box center [704, 400] width 241 height 12
drag, startPoint x: 480, startPoint y: 46, endPoint x: 496, endPoint y: 67, distance: 26.1
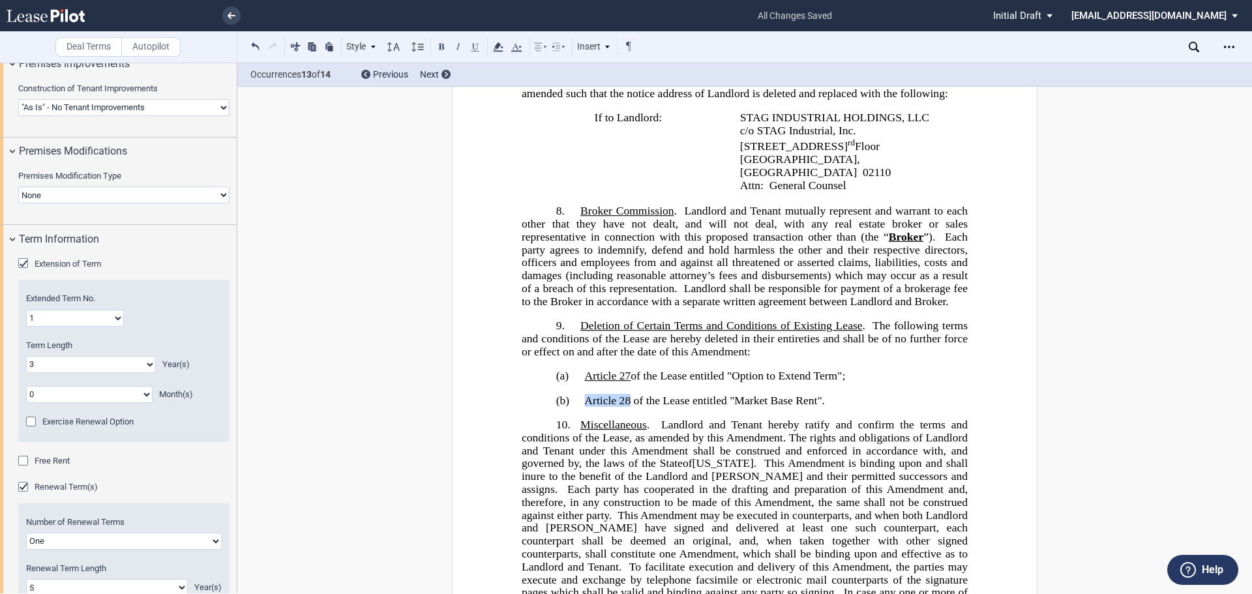
click at [481, 46] on button at bounding box center [476, 46] width 16 height 16
drag, startPoint x: 731, startPoint y: 389, endPoint x: 833, endPoint y: 388, distance: 101.8
click at [833, 382] on span "﻿Article 27 of the Lease entitled "Option to Extend Term";" at bounding box center [714, 375] width 261 height 12
click at [472, 49] on button at bounding box center [476, 46] width 16 height 16
drag, startPoint x: 737, startPoint y: 414, endPoint x: 804, endPoint y: 414, distance: 66.5
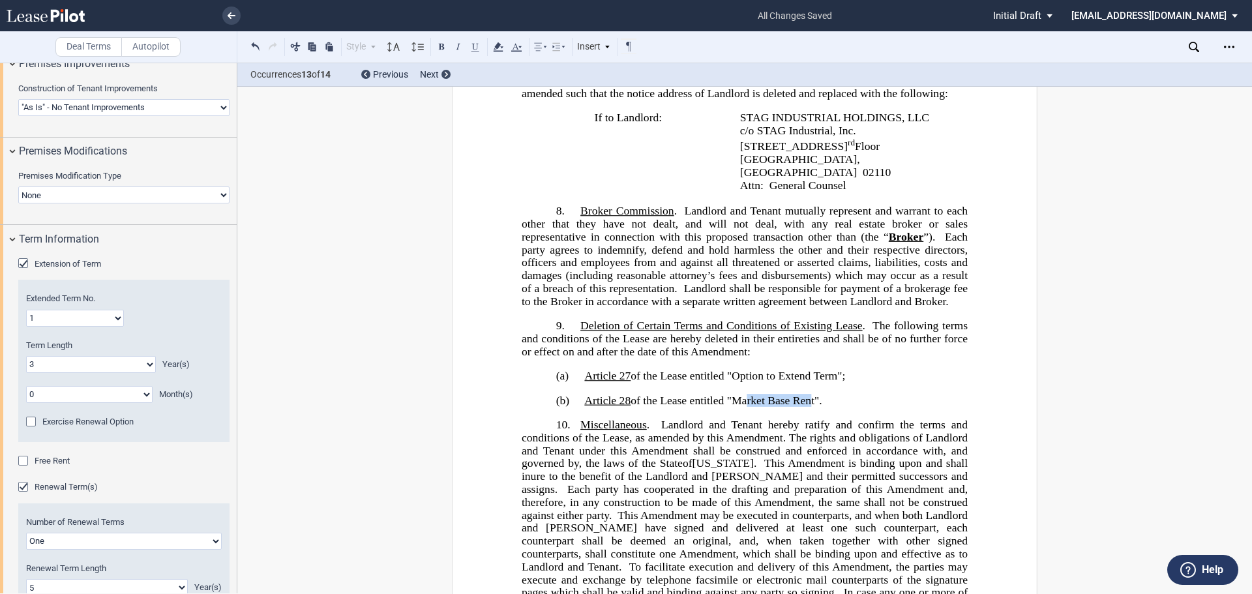
click at [804, 406] on span "Article 28 of the Lease entitled "Market Base Rent"." at bounding box center [702, 400] width 237 height 12
click at [768, 406] on span "Article 28 of the Lease entitled "Market Base Rent"." at bounding box center [702, 400] width 237 height 12
drag, startPoint x: 732, startPoint y: 414, endPoint x: 795, endPoint y: 413, distance: 62.6
click at [800, 406] on span "Article 28 of the Lease entitled "Market Base Rent"." at bounding box center [702, 400] width 237 height 12
drag, startPoint x: 733, startPoint y: 414, endPoint x: 813, endPoint y: 414, distance: 80.2
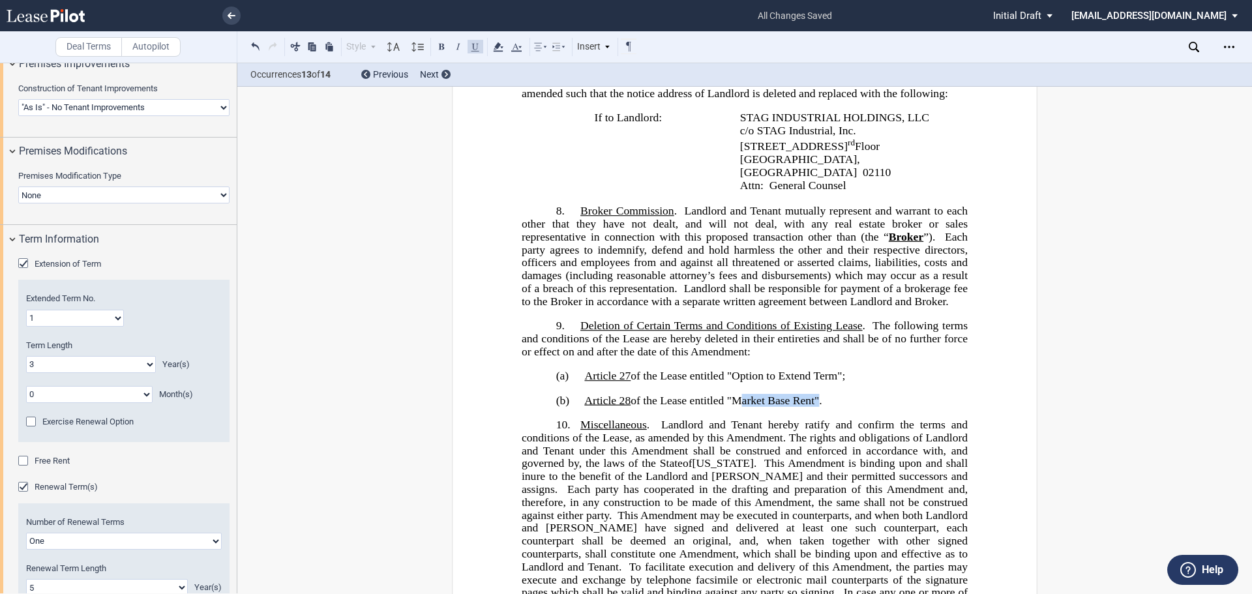
click at [813, 406] on span "Article 28 of the Lease entitled "Market Base Rent"." at bounding box center [702, 400] width 237 height 12
click at [476, 47] on button at bounding box center [476, 46] width 16 height 16
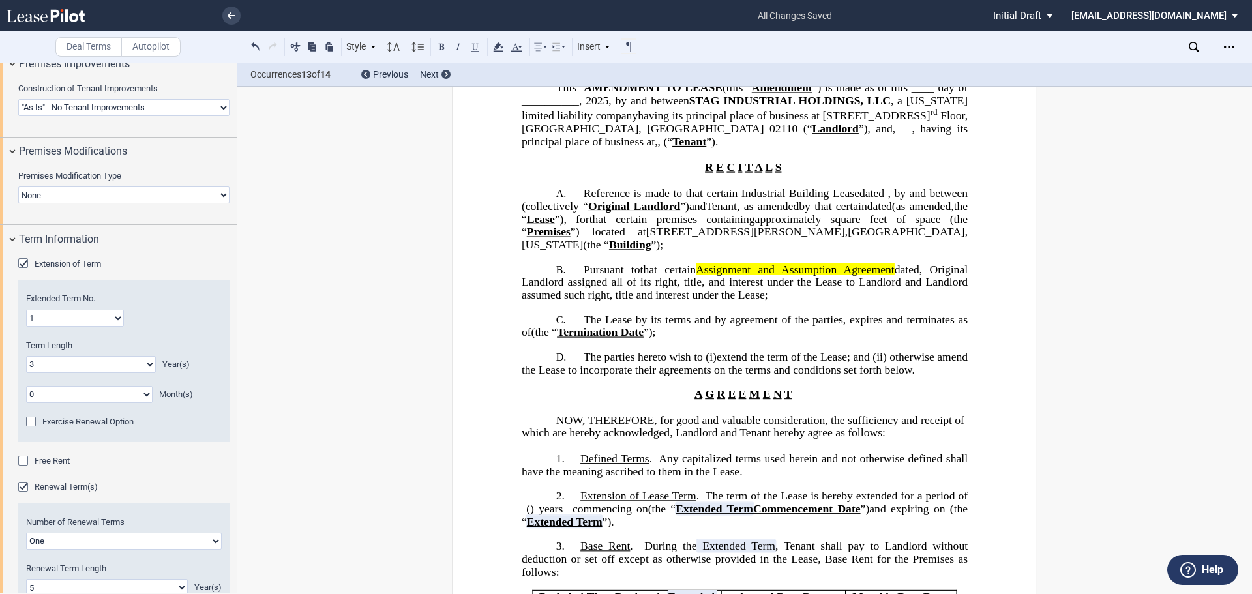
scroll to position [0, 0]
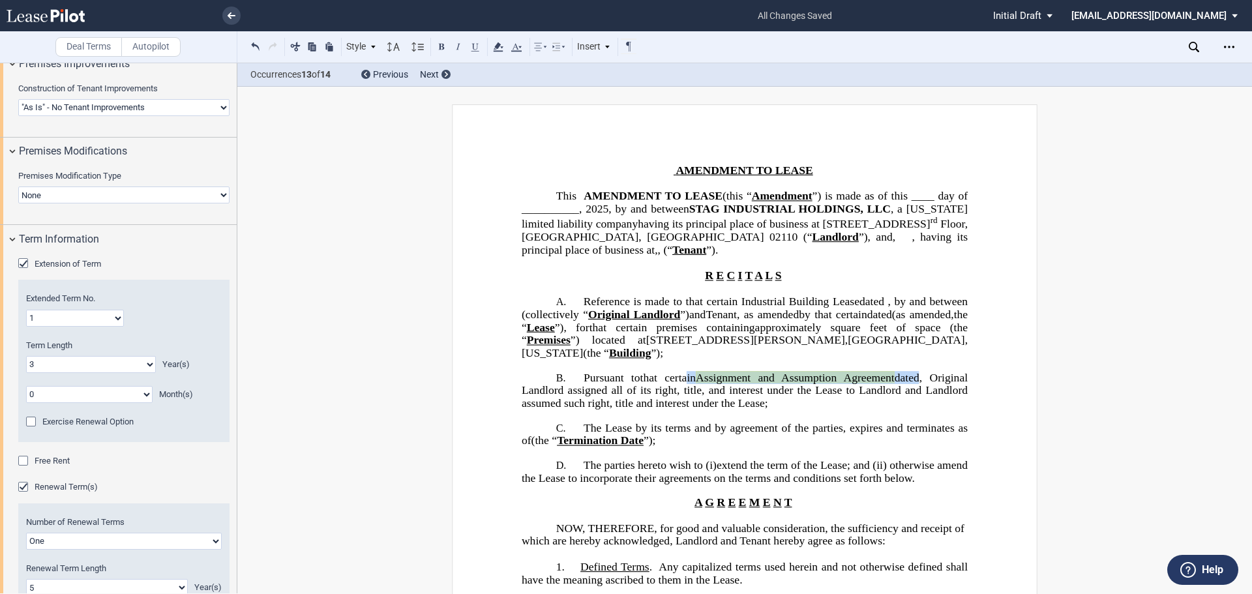
click at [940, 408] on span "that certain Assignment and Assumption Agreement dated ﻿ ﻿ , Original Landlord …" at bounding box center [746, 391] width 449 height 38
click at [500, 49] on icon at bounding box center [499, 47] width 16 height 16
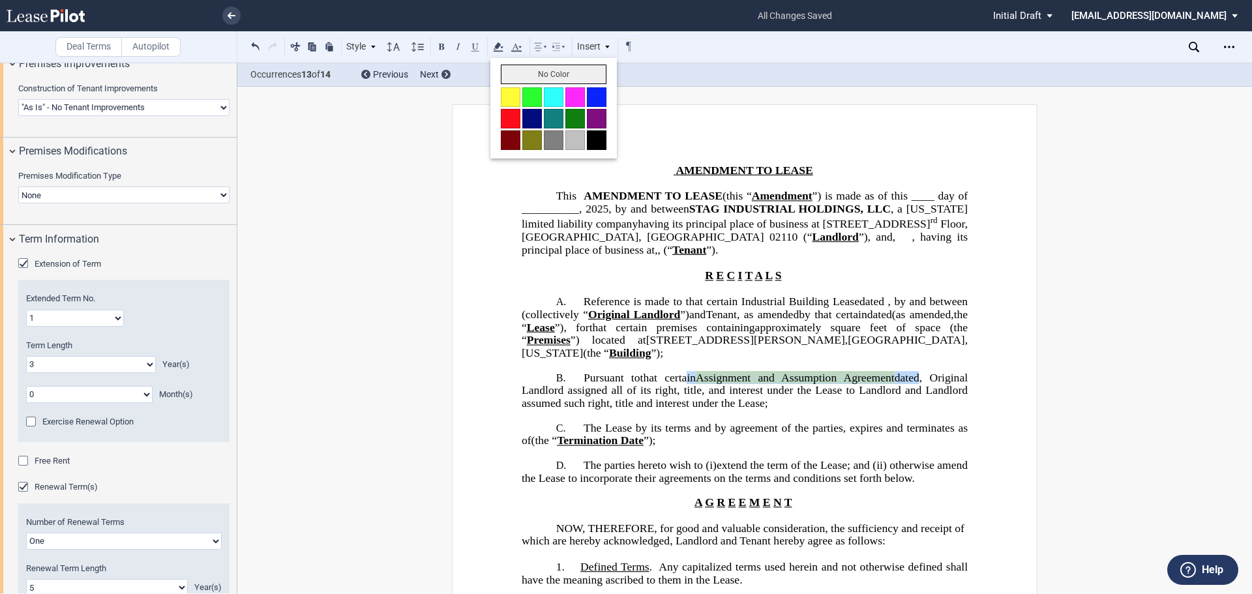
click at [526, 76] on button "No Color" at bounding box center [554, 75] width 106 height 20
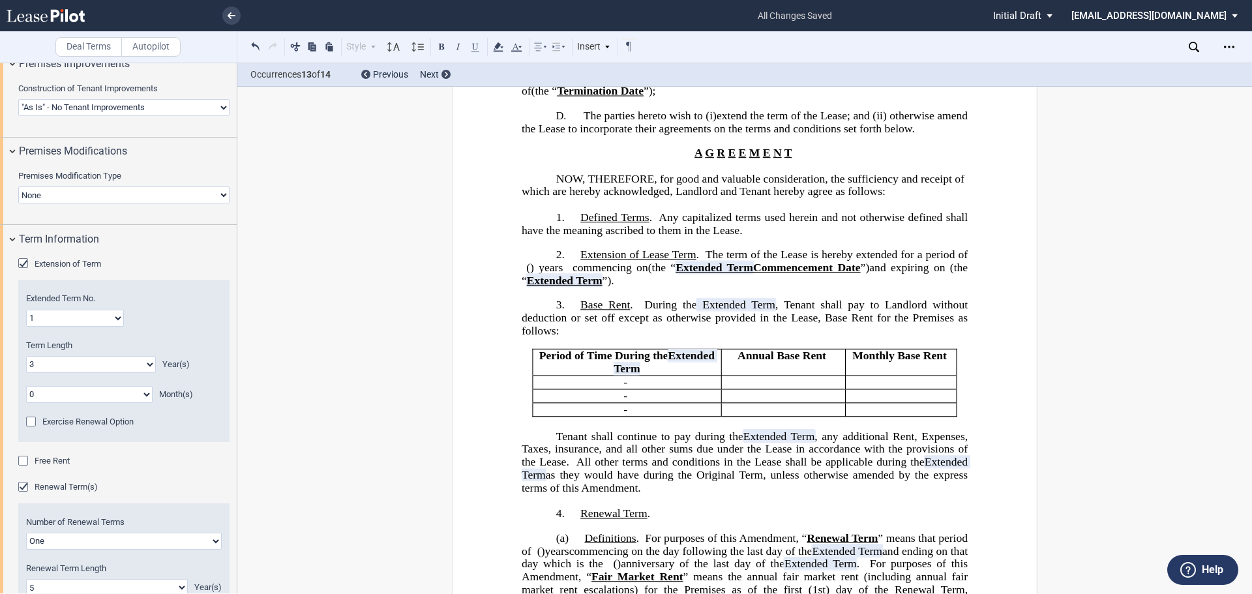
scroll to position [457, 0]
